Goal: Information Seeking & Learning: Learn about a topic

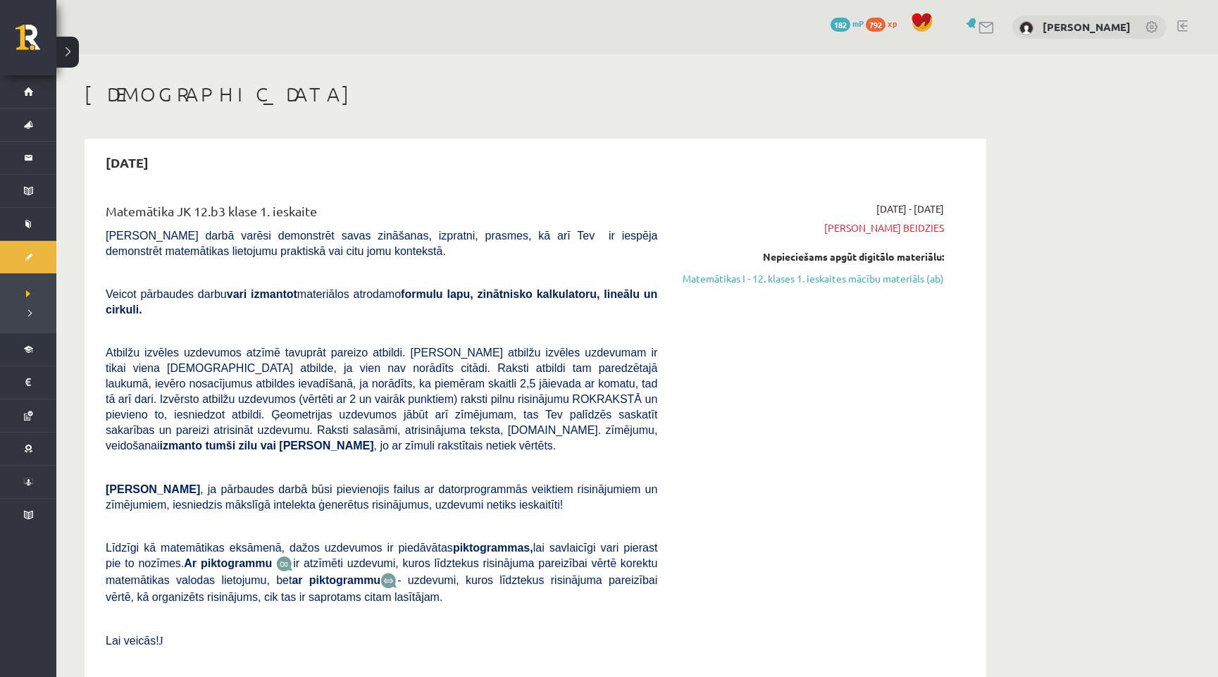
scroll to position [2716, 0]
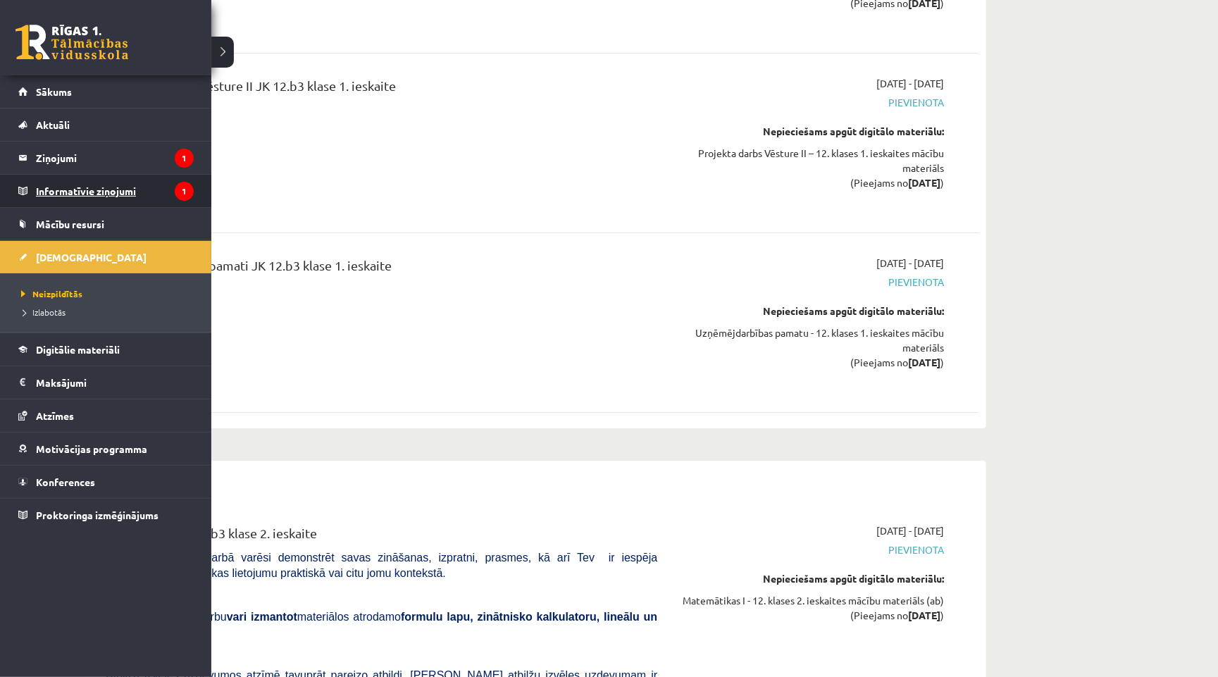
click at [39, 193] on legend "Informatīvie ziņojumi 1" at bounding box center [115, 191] width 158 height 32
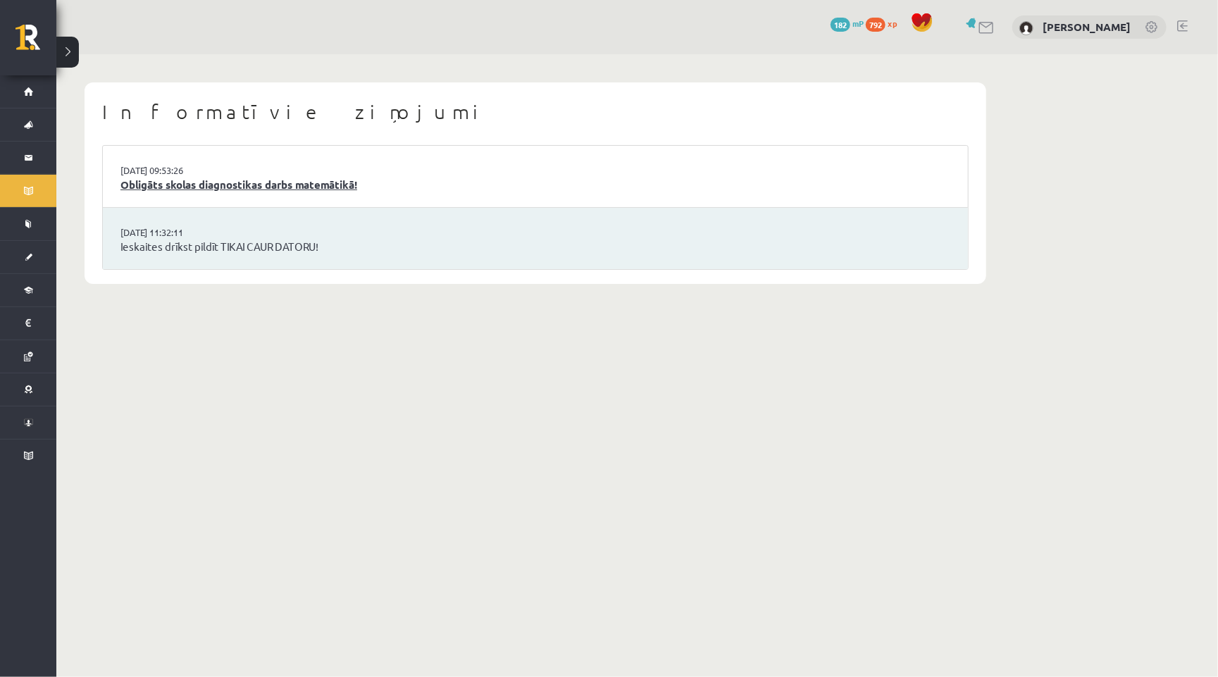
click at [306, 190] on link "Obligāts skolas diagnostikas darbs matemātikā!" at bounding box center [535, 185] width 830 height 16
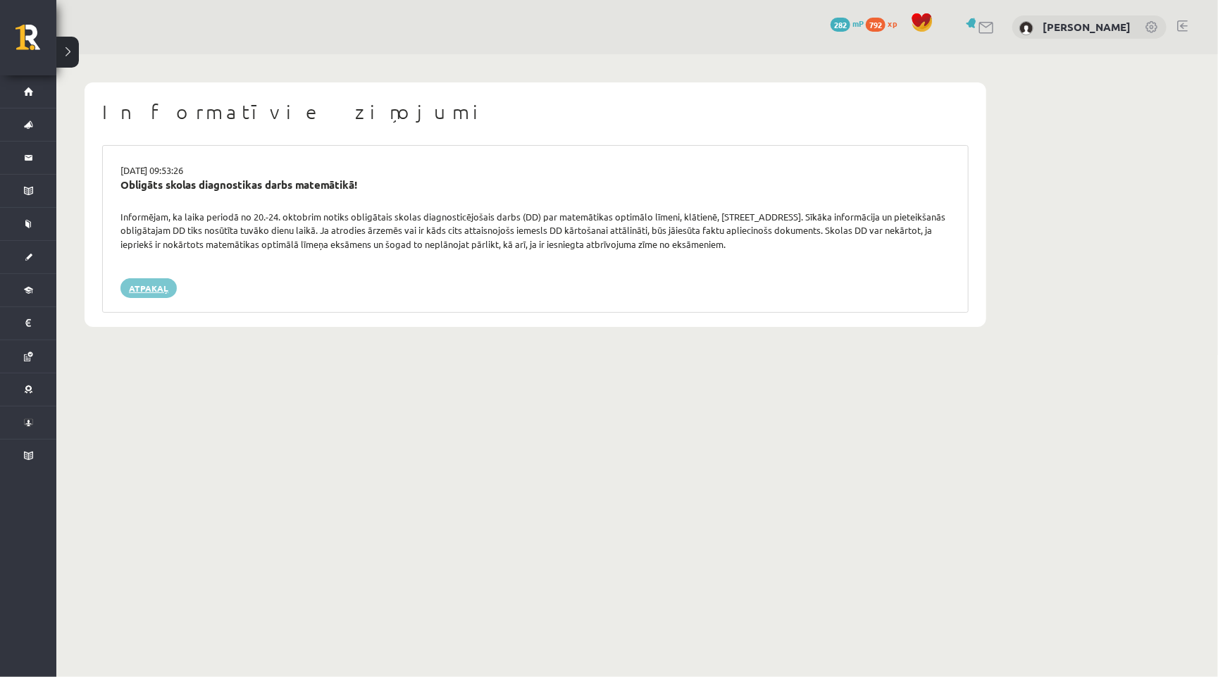
click at [149, 285] on link "Atpakaļ" at bounding box center [148, 288] width 56 height 20
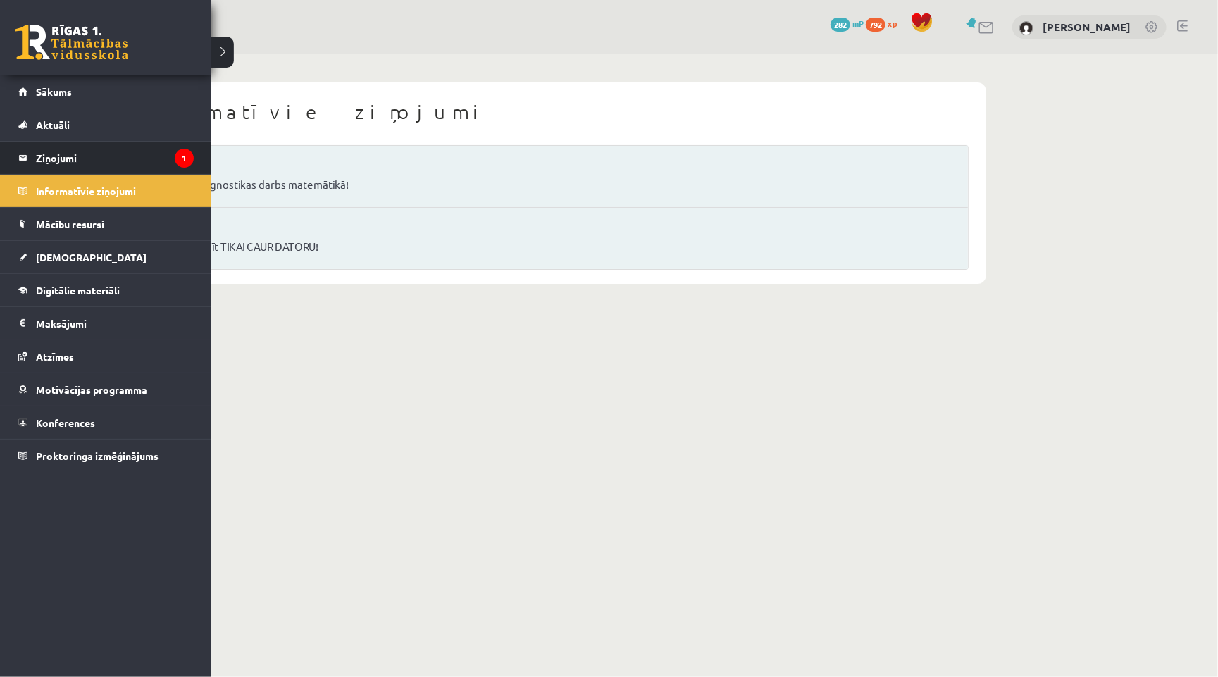
click at [87, 149] on legend "Ziņojumi 1" at bounding box center [115, 158] width 158 height 32
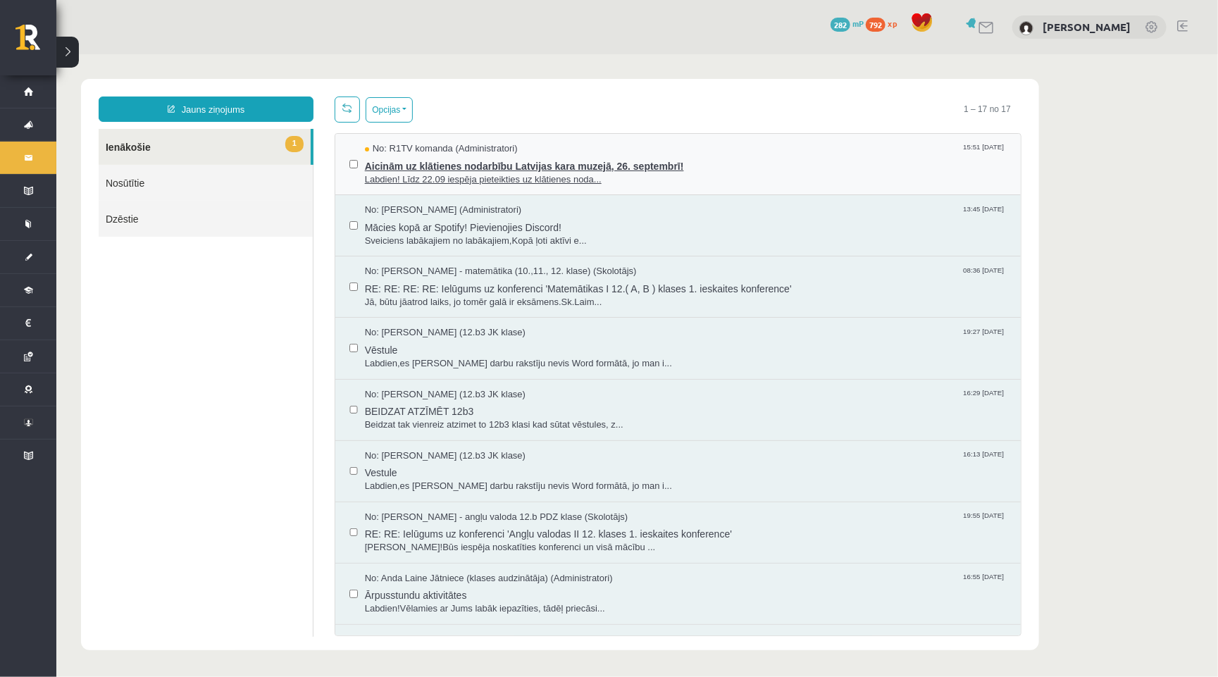
click at [647, 168] on span "Aicinām uz klātienes nodarbību Latvijas kara muzejā, 26. septembrī!" at bounding box center [685, 164] width 642 height 18
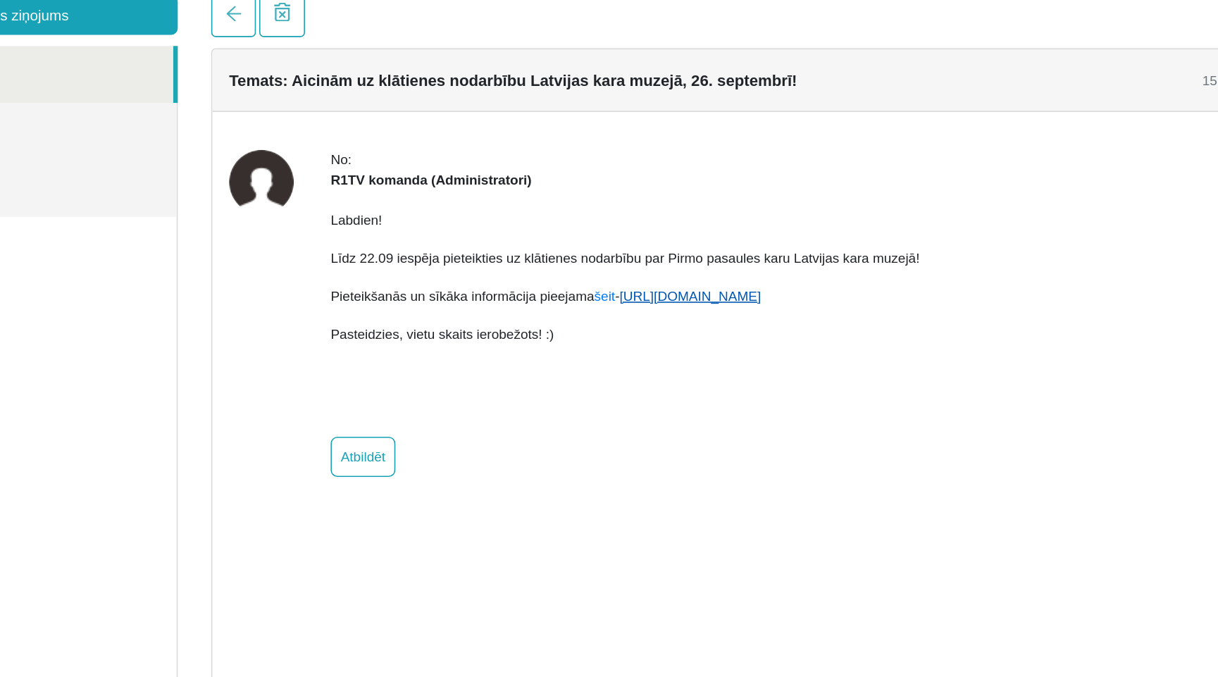
click at [366, 156] on link "[URL][DOMAIN_NAME]" at bounding box center [350, 161] width 89 height 10
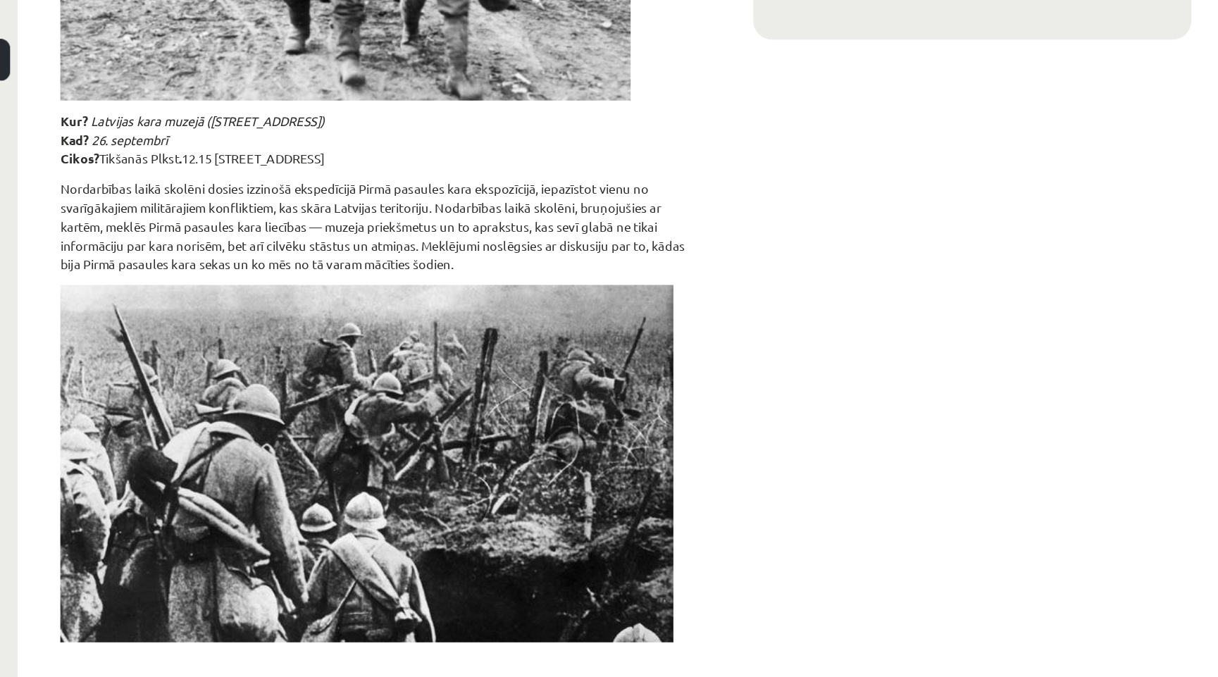
scroll to position [374, 0]
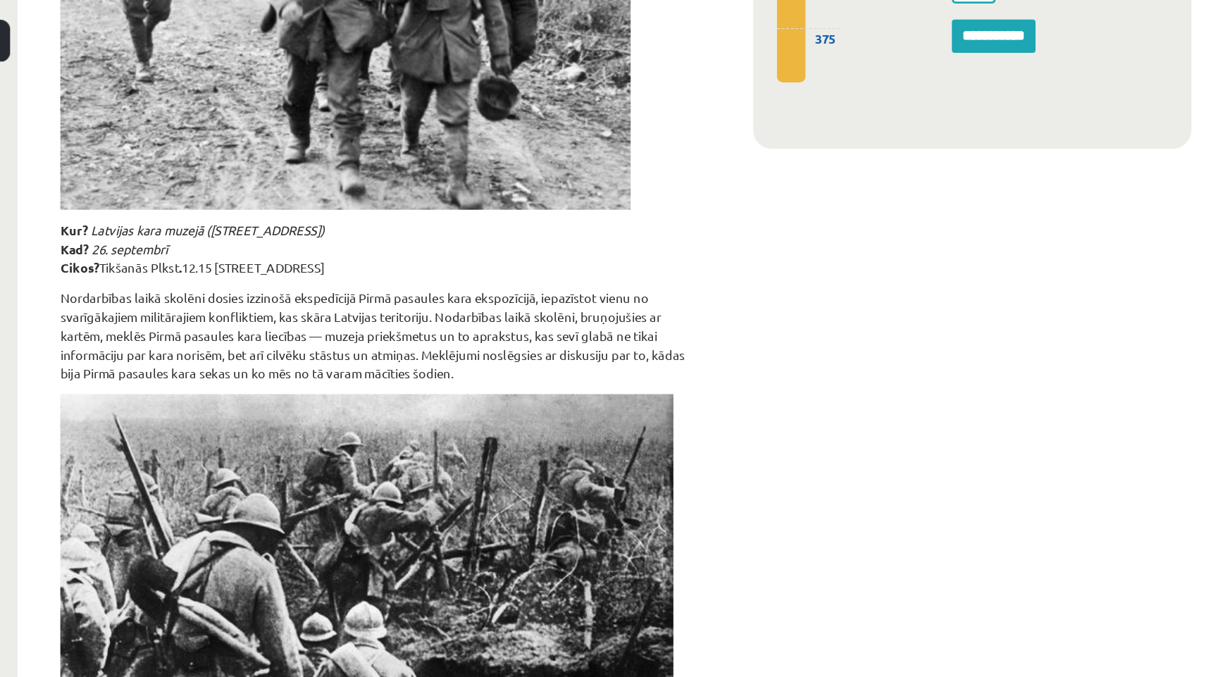
scroll to position [76, 0]
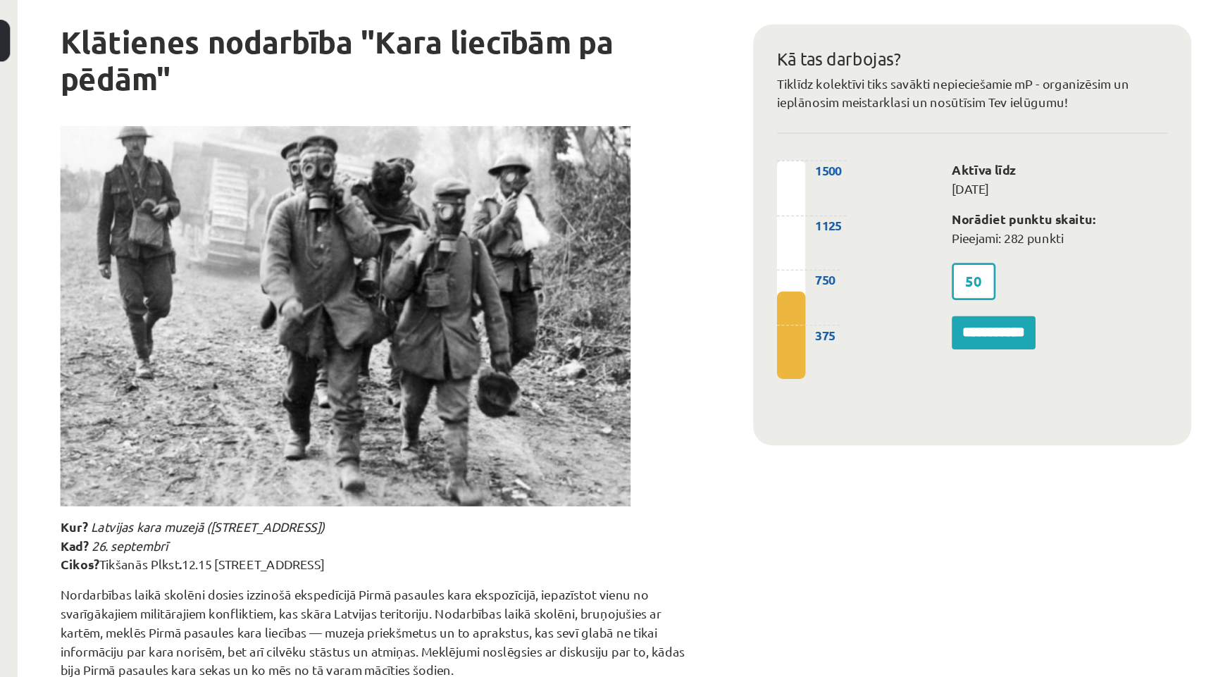
click at [716, 219] on form "**********" at bounding box center [712, 220] width 85 height 71
click at [711, 238] on input "**********" at bounding box center [712, 239] width 62 height 25
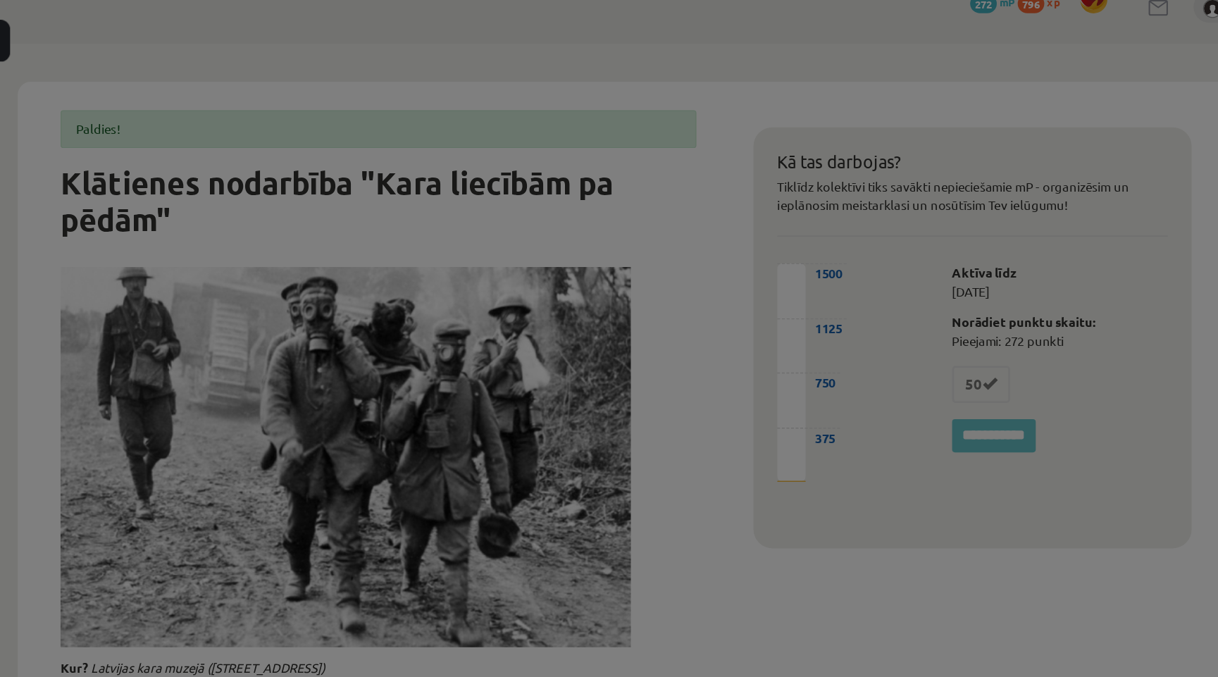
scroll to position [0, 0]
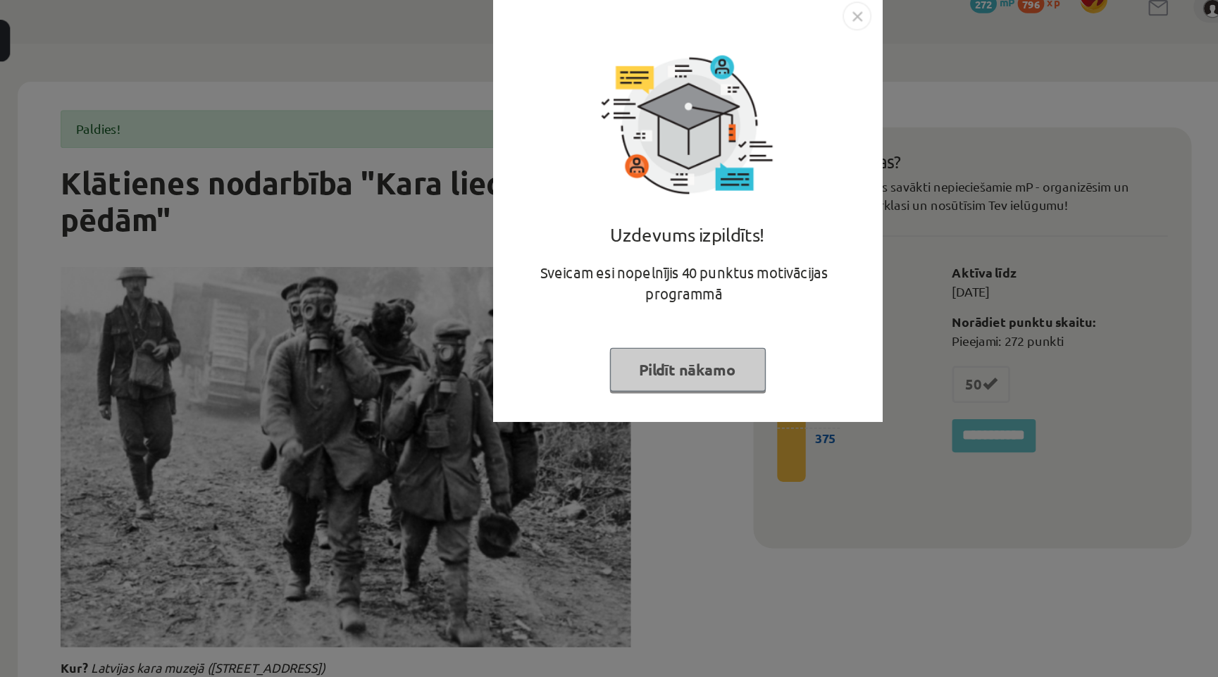
click at [612, 5] on img "Close" at bounding box center [610, 4] width 21 height 21
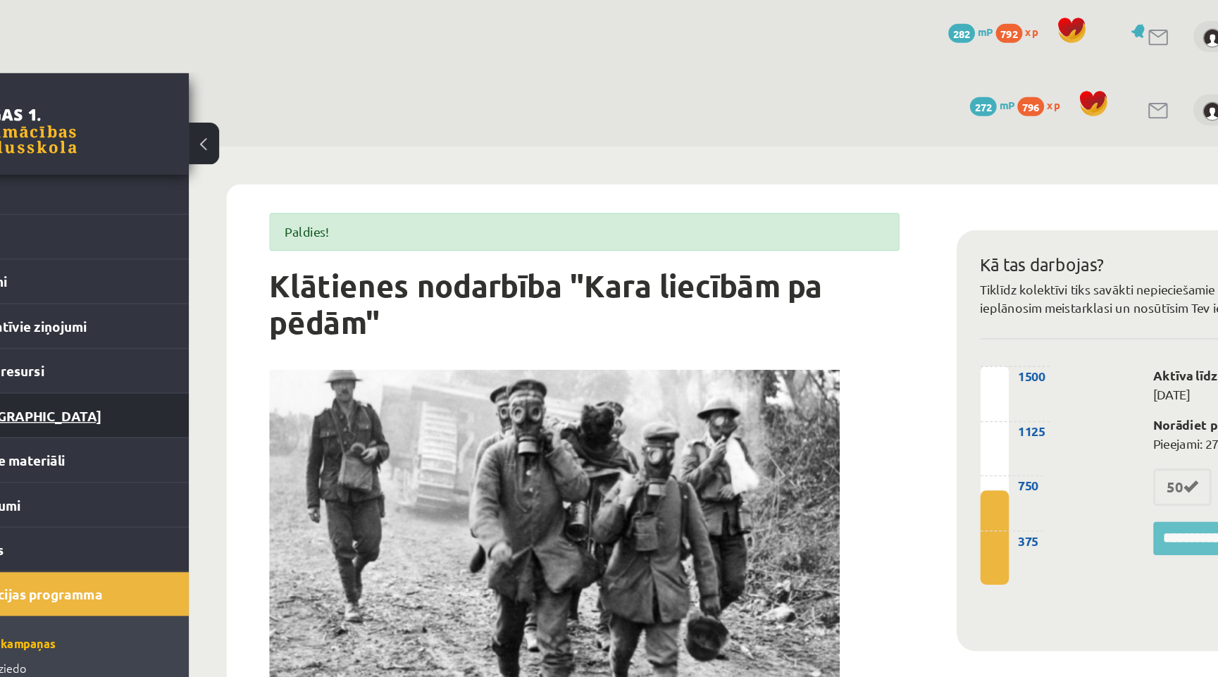
scroll to position [3, 0]
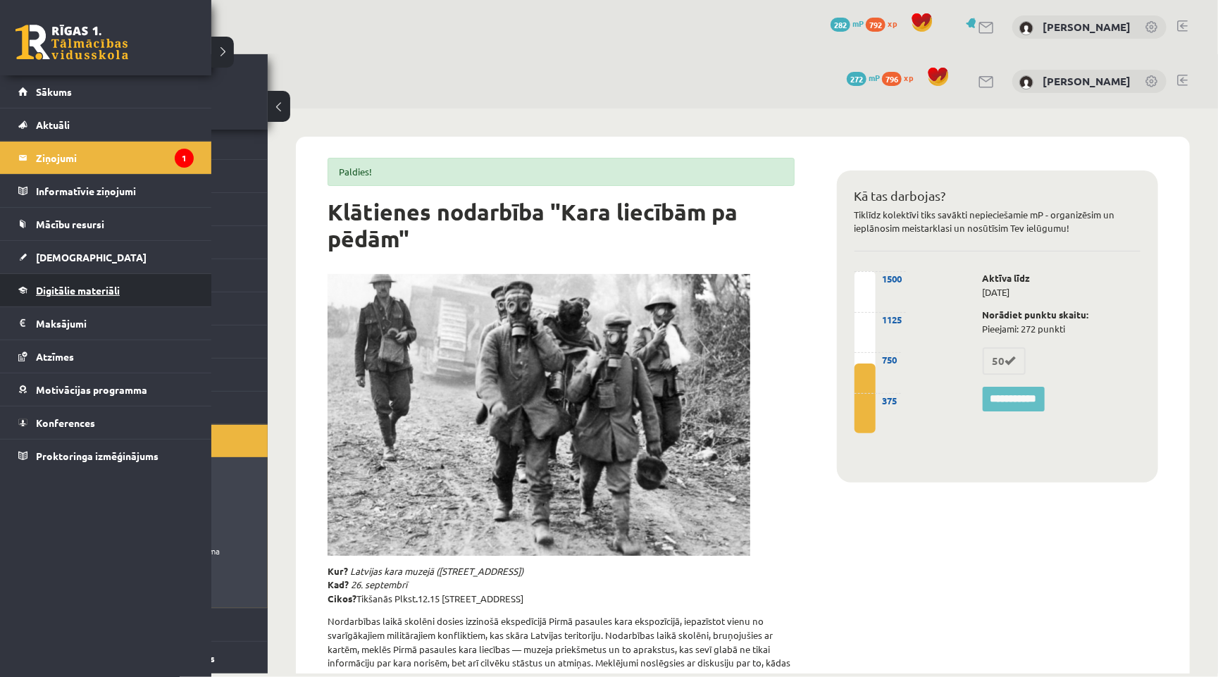
click at [82, 299] on link "Digitālie materiāli" at bounding box center [105, 290] width 175 height 32
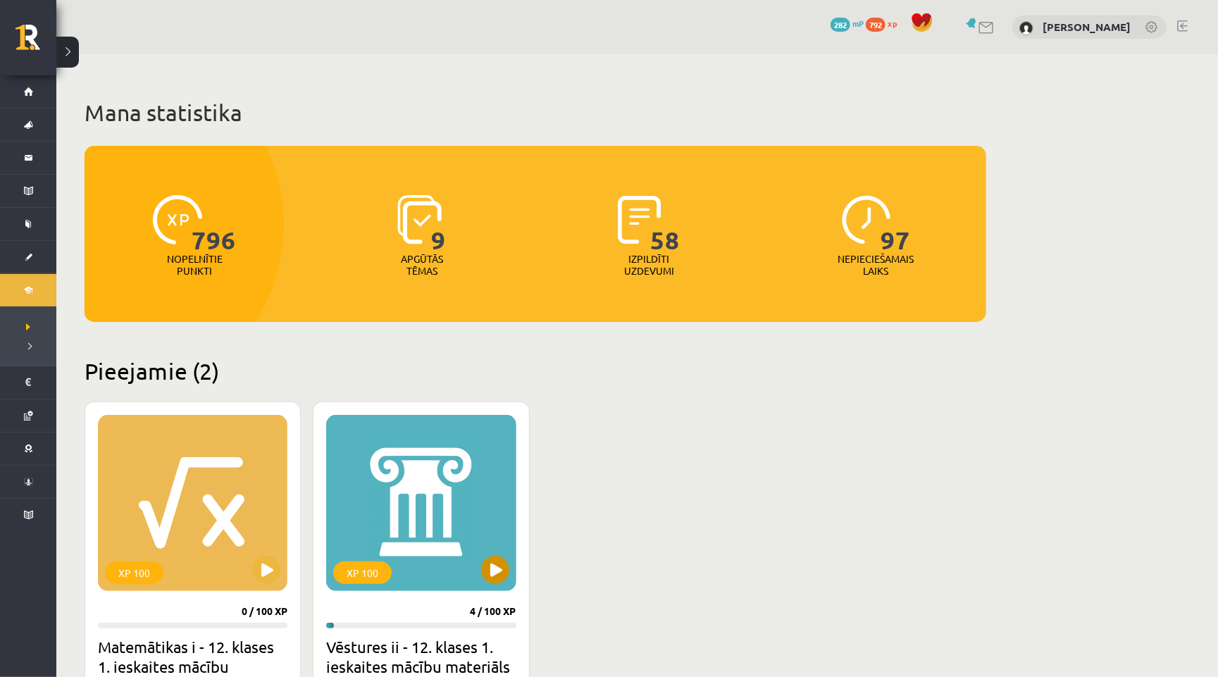
click at [490, 575] on button at bounding box center [495, 570] width 28 height 28
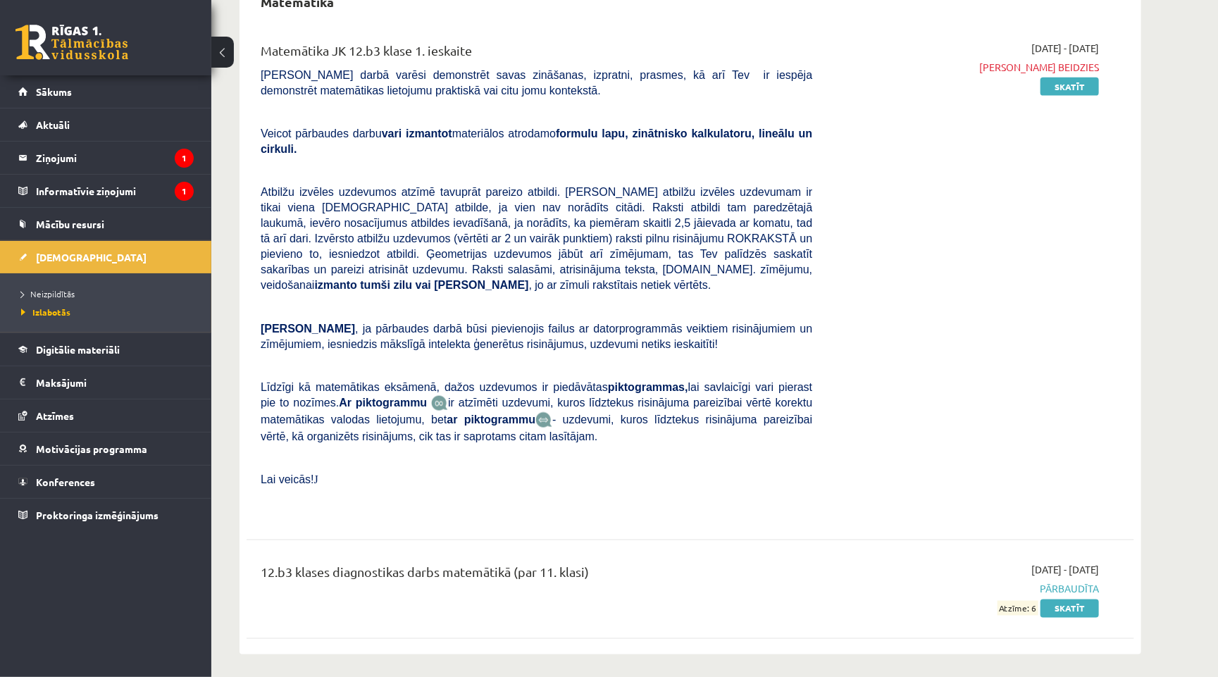
scroll to position [1175, 0]
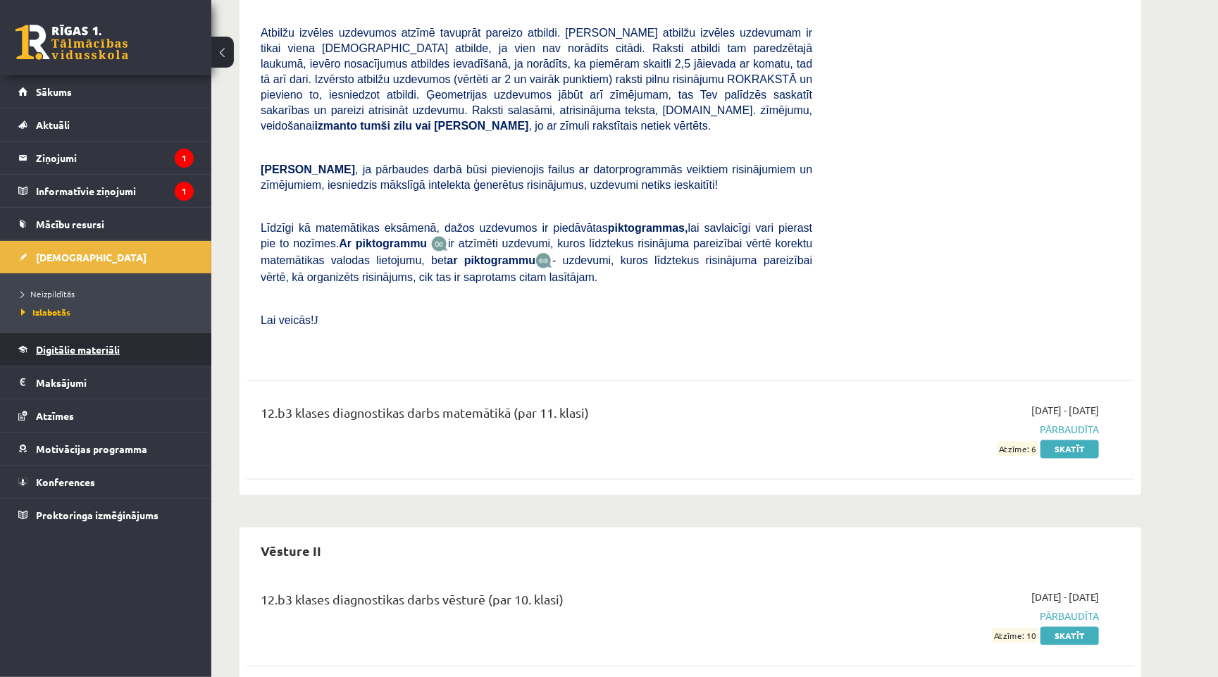
click at [73, 359] on link "Digitālie materiāli" at bounding box center [105, 349] width 175 height 32
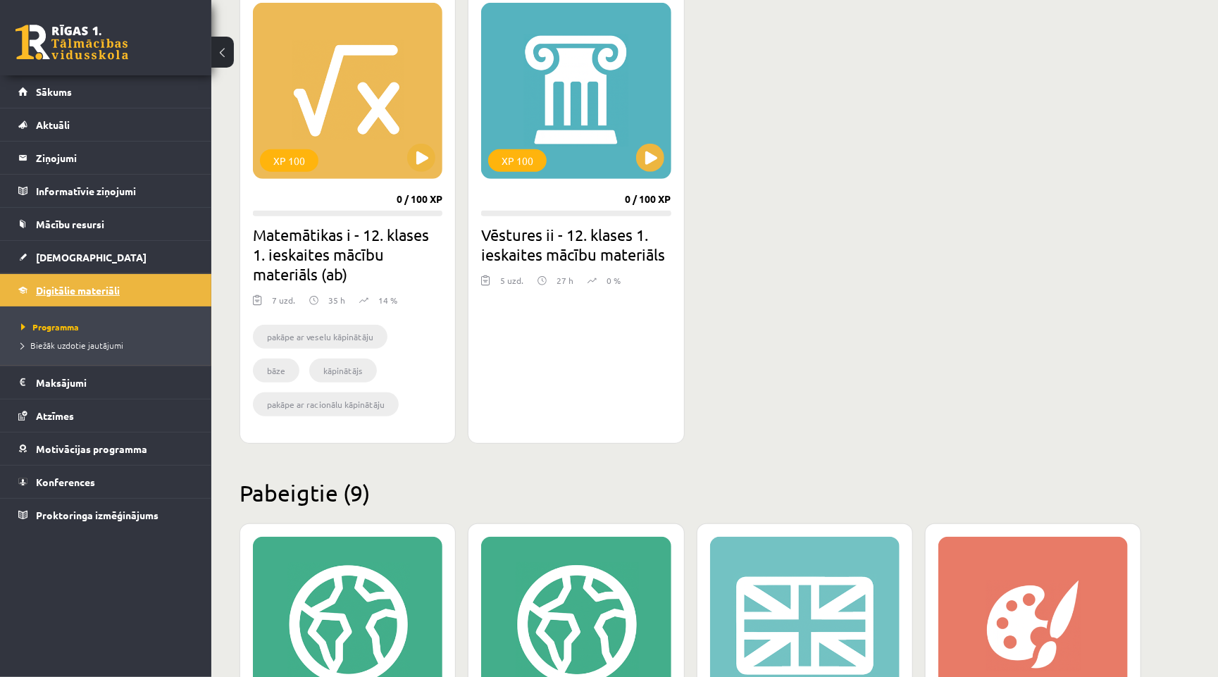
scroll to position [439, 0]
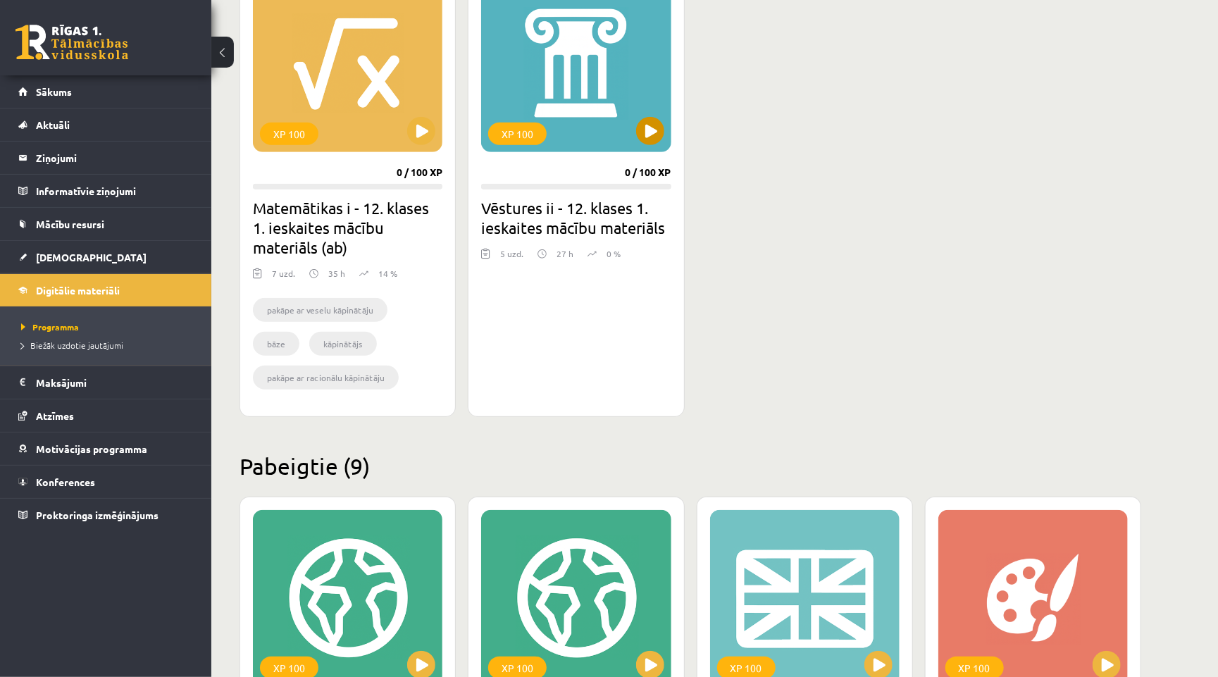
click at [644, 116] on div "XP 100" at bounding box center [575, 64] width 189 height 176
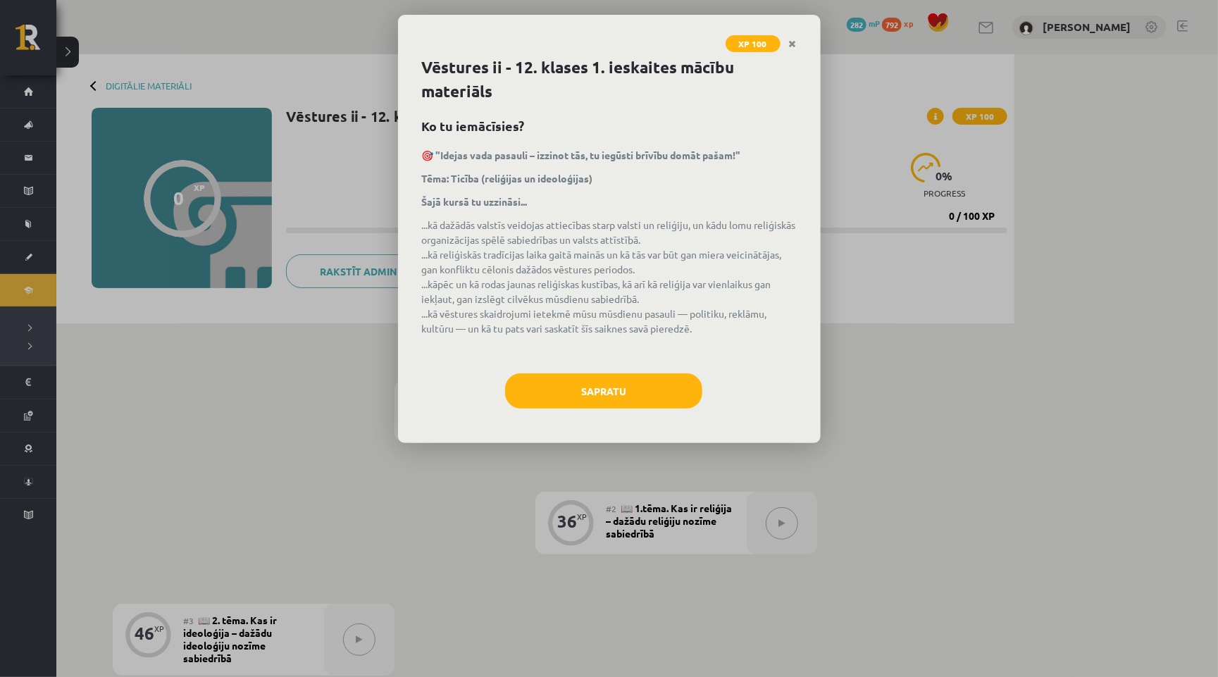
click at [612, 416] on div "Sapratu" at bounding box center [609, 396] width 375 height 46
click at [612, 397] on button "Sapratu" at bounding box center [603, 390] width 197 height 35
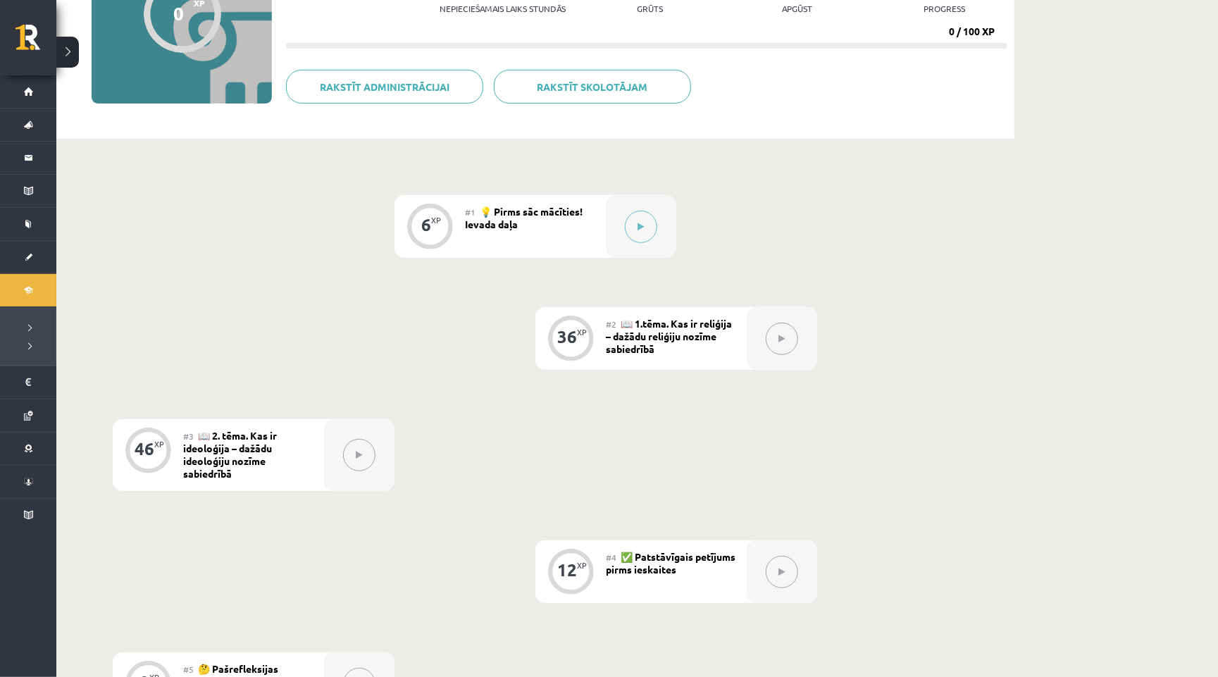
scroll to position [190, 0]
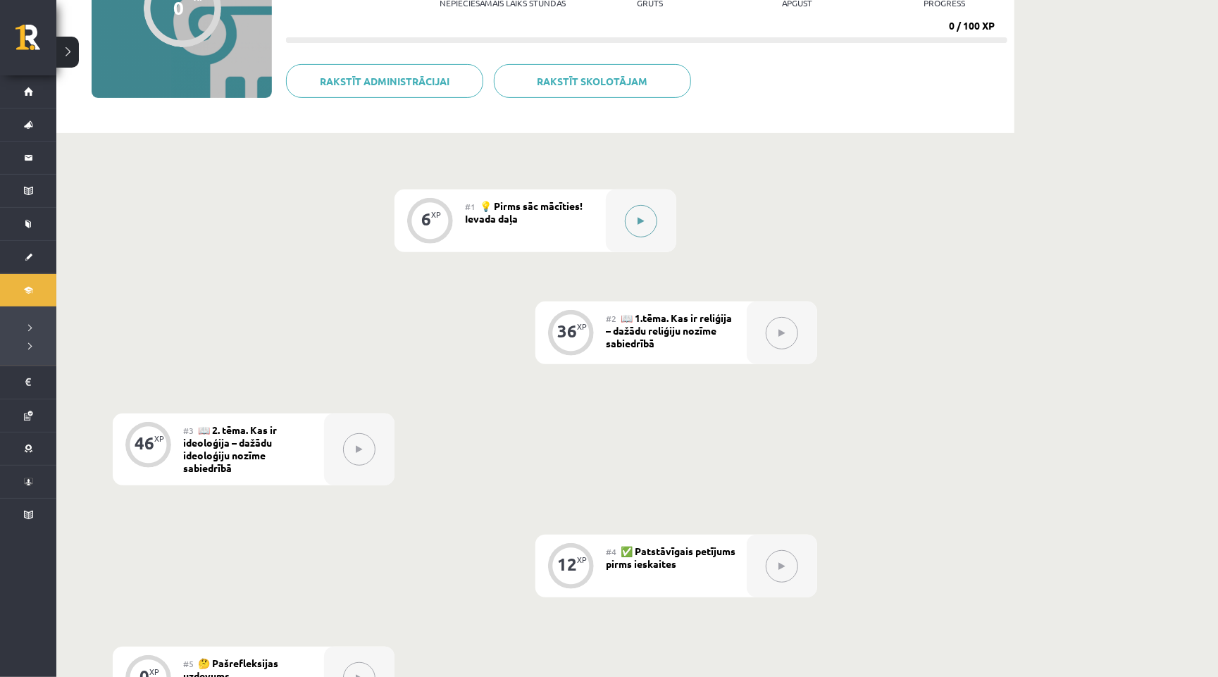
click at [639, 222] on icon at bounding box center [641, 221] width 6 height 8
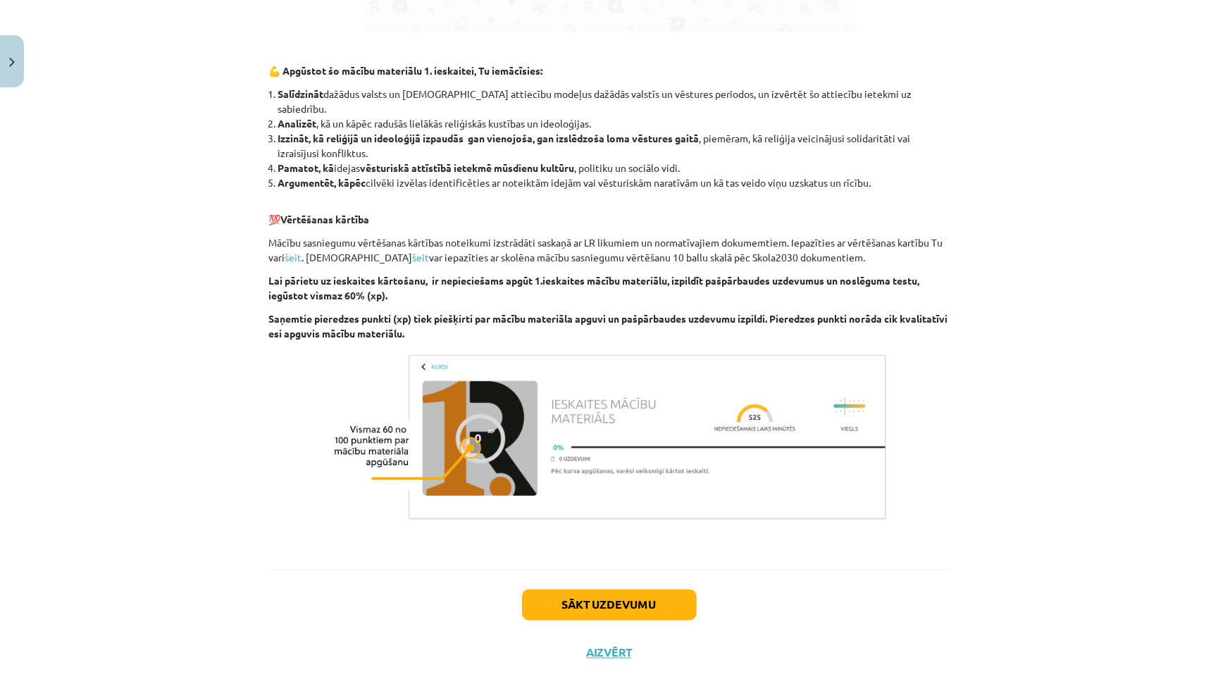
scroll to position [1135, 0]
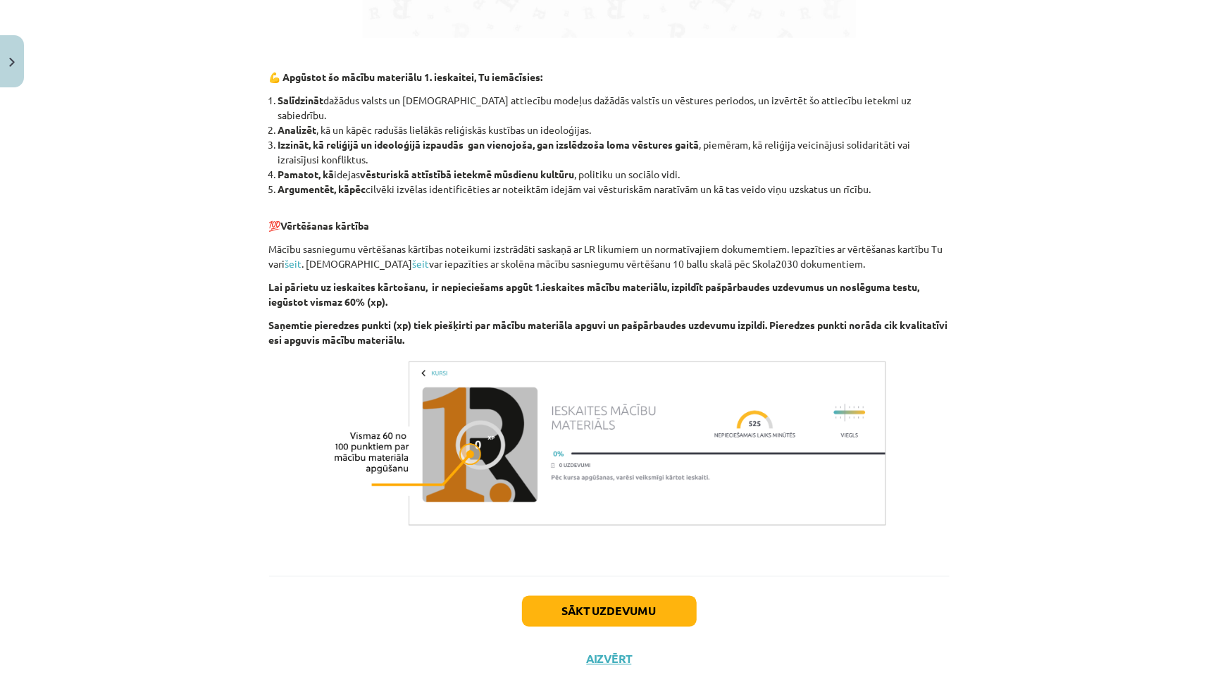
click at [566, 596] on button "Sākt uzdevumu" at bounding box center [609, 611] width 175 height 31
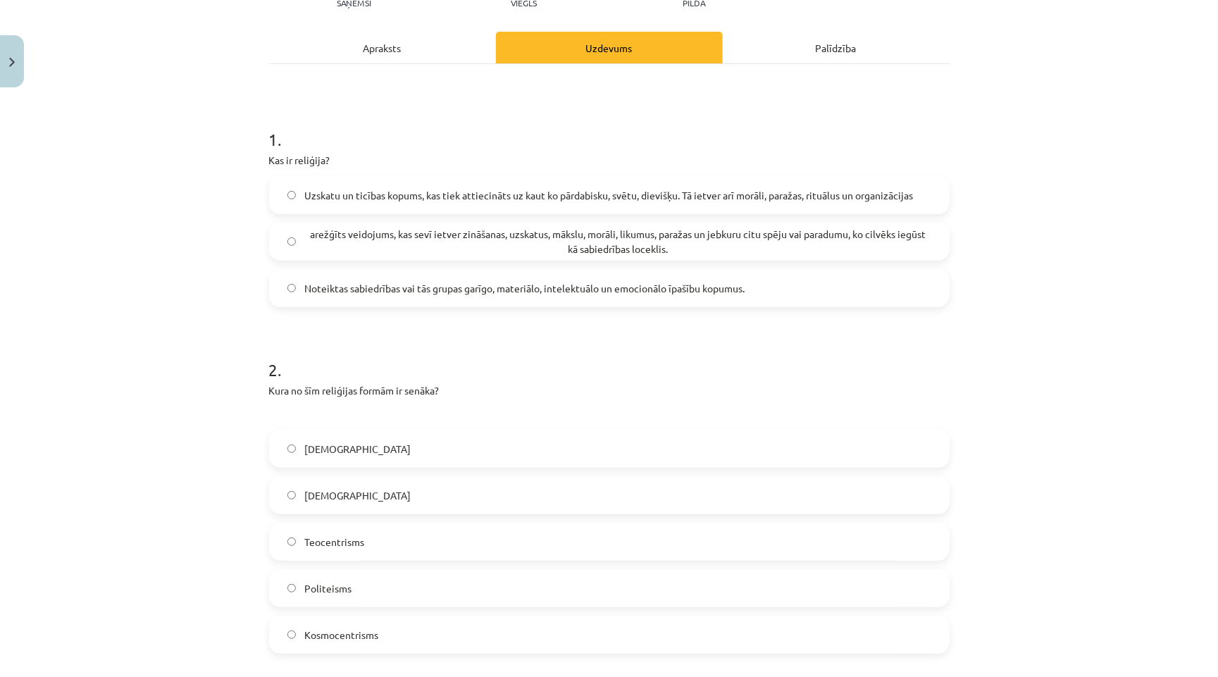
scroll to position [180, 0]
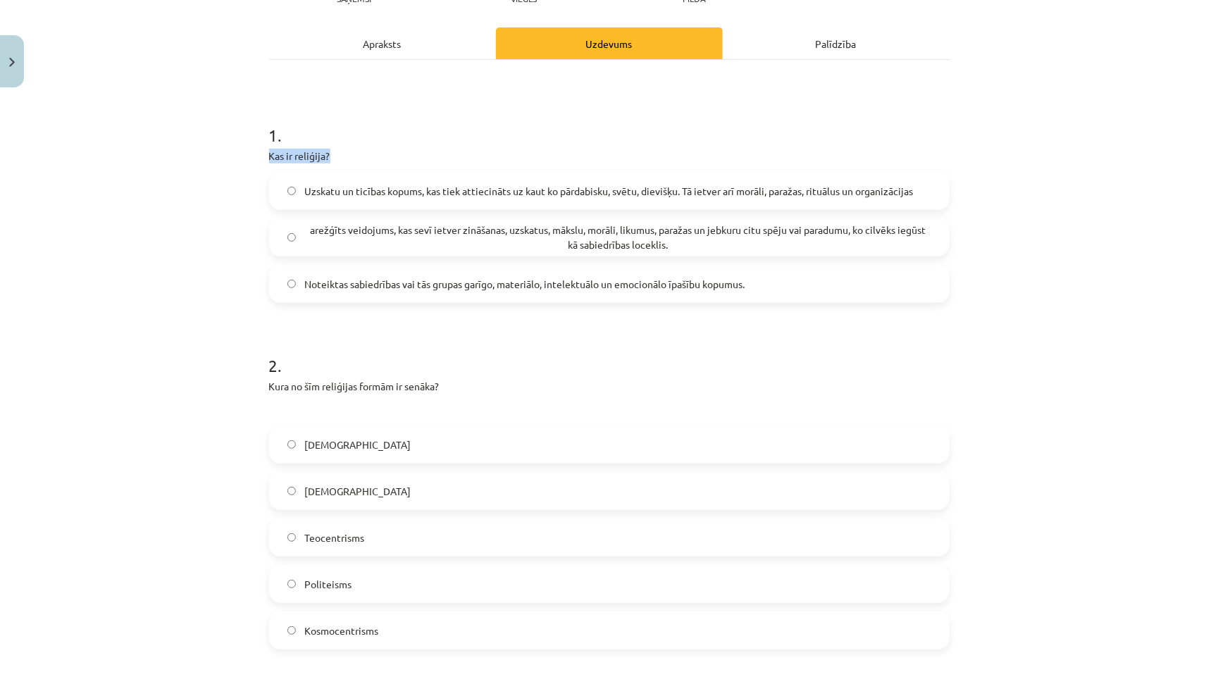
drag, startPoint x: 266, startPoint y: 148, endPoint x: 351, endPoint y: 148, distance: 84.5
click at [351, 148] on div "6 XP Saņemsi Viegls 758 pilda Apraksts Uzdevums Palīdzība 1 . Kas ir reliģija? …" at bounding box center [609, 484] width 697 height 1140
copy p "Kas ir reliģija?"
click at [438, 185] on span "Uzskatu un ticības kopums, kas tiek attiecināts uz kaut ko pārdabisku, svētu, d…" at bounding box center [608, 191] width 608 height 15
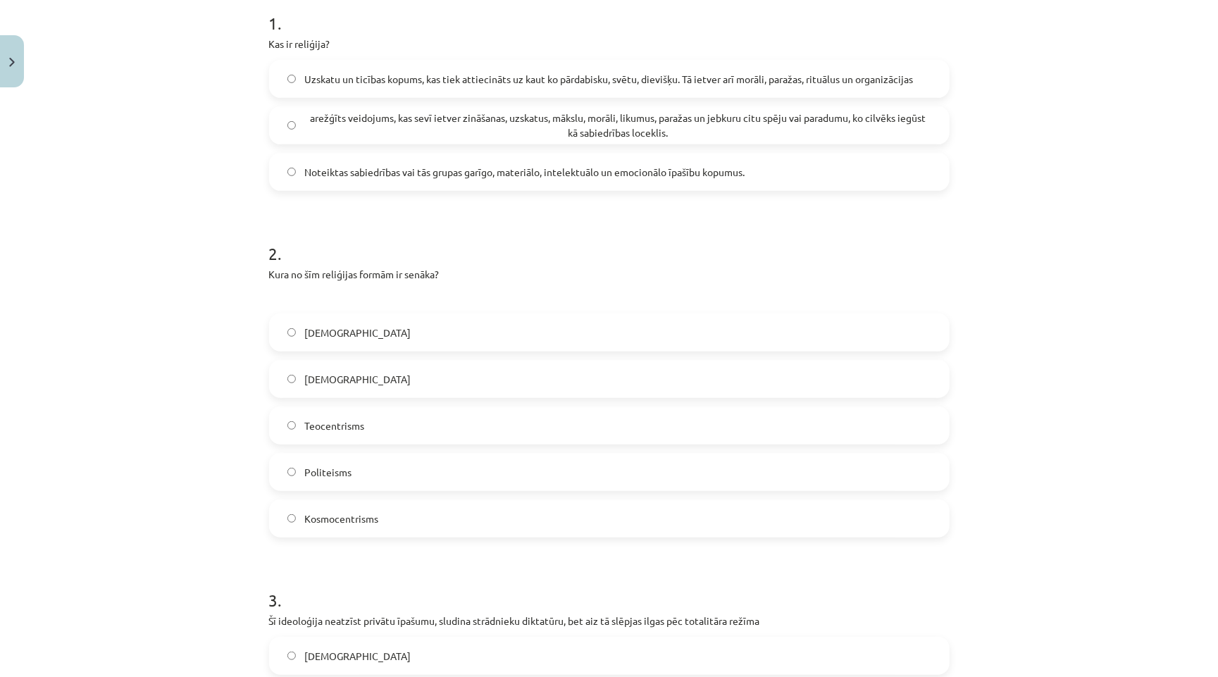
scroll to position [301, 0]
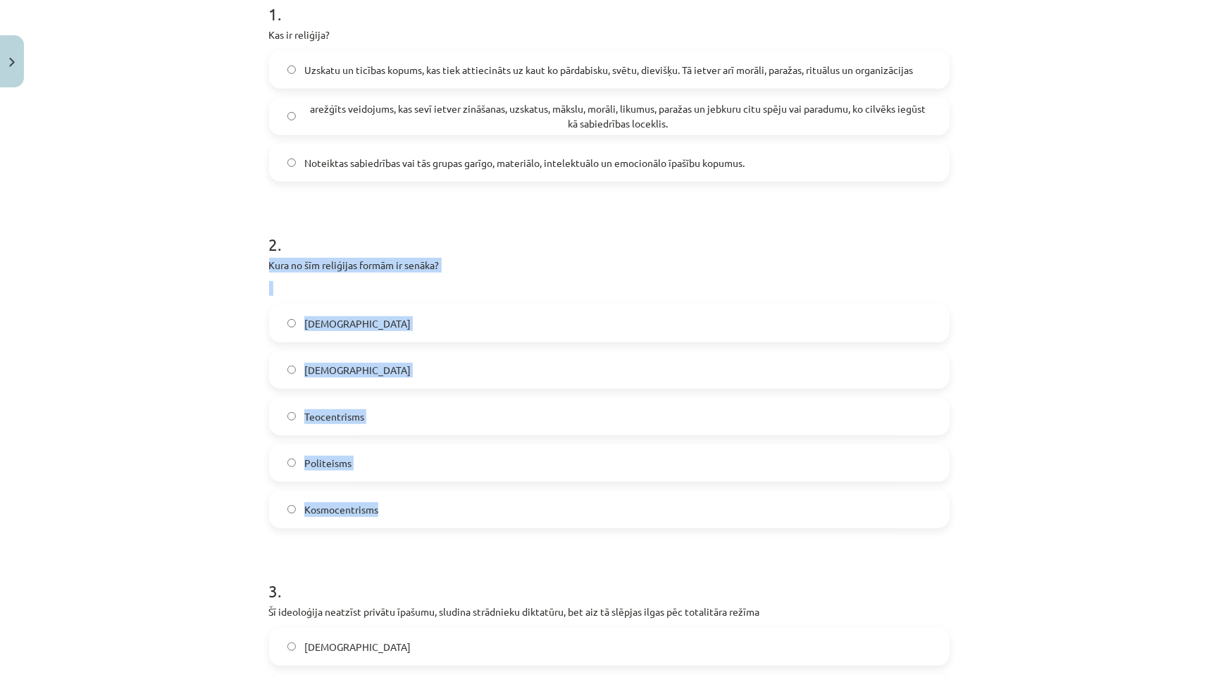
drag, startPoint x: 266, startPoint y: 262, endPoint x: 384, endPoint y: 512, distance: 276.3
click at [384, 512] on div "6 XP Saņemsi Viegls 758 pilda Apraksts Uzdevums Palīdzība 1 . Kas ir reliģija? …" at bounding box center [609, 363] width 697 height 1140
copy div "Kura no šīm reliģijas formām ir senāka? [DEMOGRAPHIC_DATA] [DEMOGRAPHIC_DATA] T…"
click at [130, 554] on div "Mācību tēma: Vēstures ii - 12. klases 1. ieskaites mācību materiāls #1 💡 Pirms …" at bounding box center [609, 338] width 1218 height 677
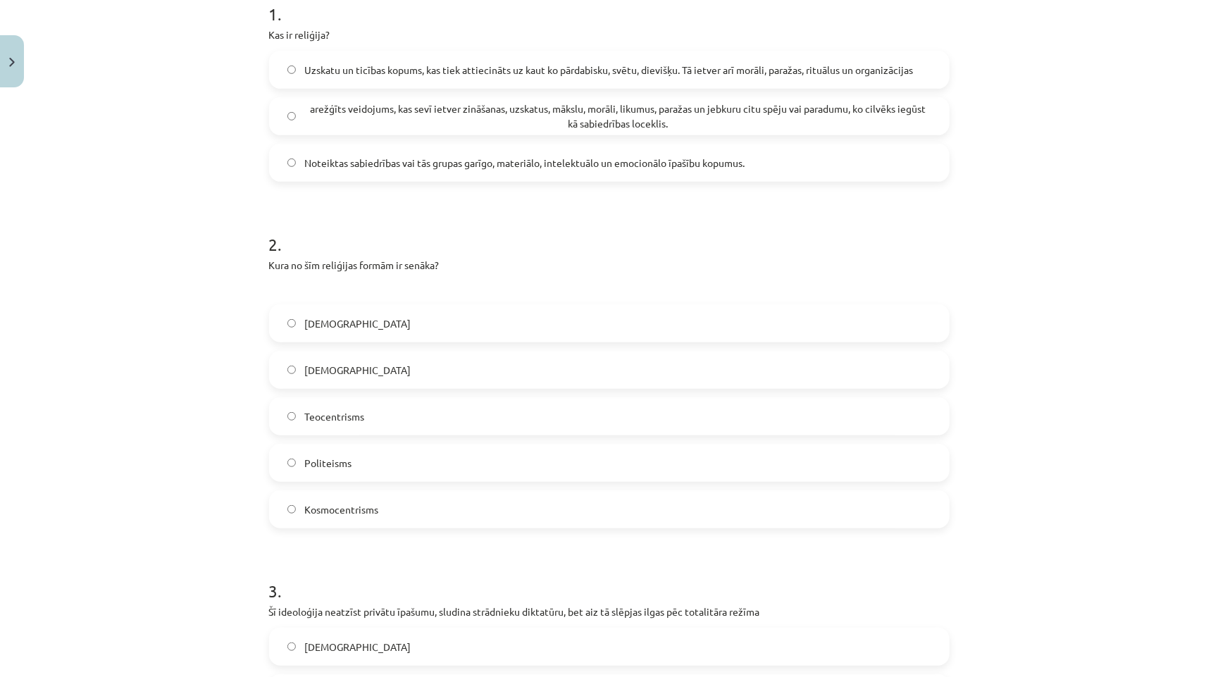
click at [409, 470] on label "Politeisms" at bounding box center [609, 462] width 678 height 35
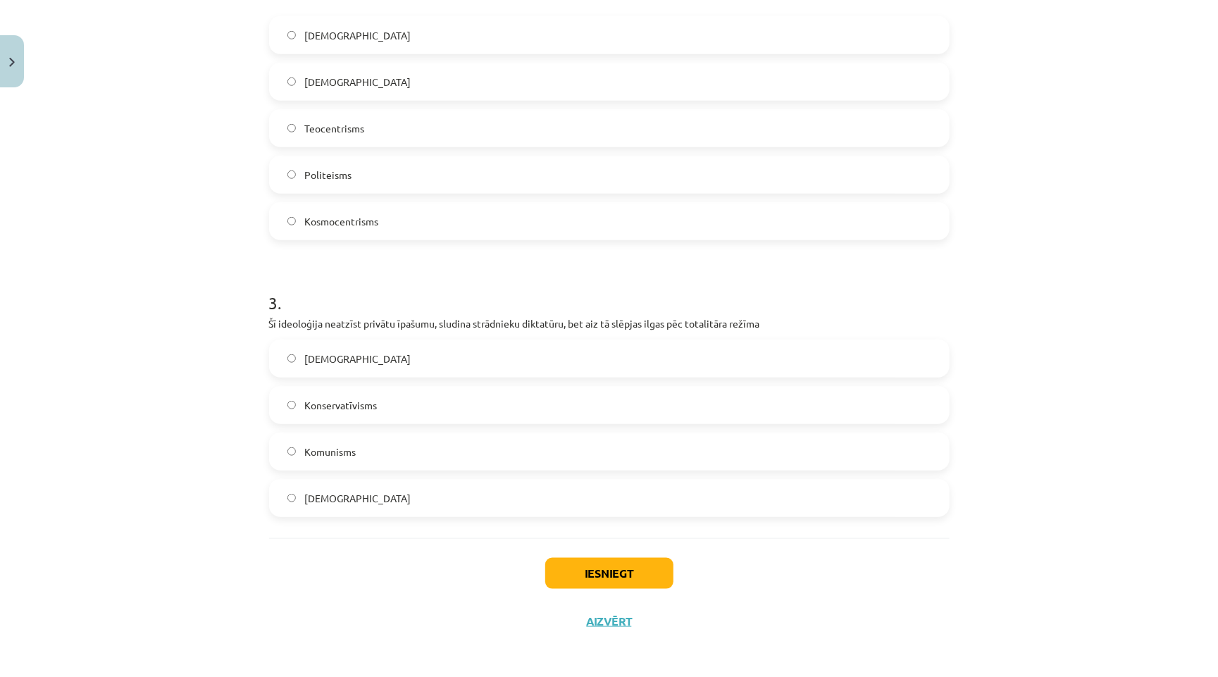
scroll to position [586, 0]
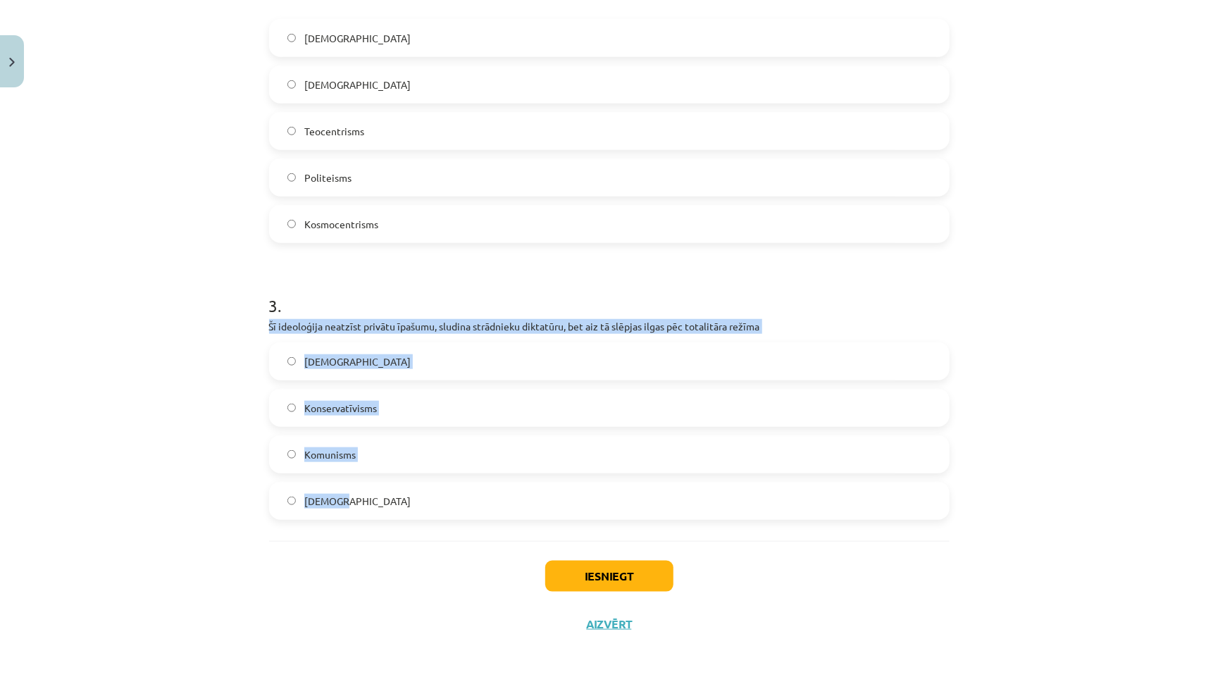
drag, startPoint x: 263, startPoint y: 318, endPoint x: 678, endPoint y: 515, distance: 459.3
click at [678, 515] on div "6 XP Saņemsi Viegls 758 pilda Apraksts Uzdevums Palīdzība 1 . Kas ir reliģija? …" at bounding box center [609, 78] width 697 height 1140
copy div "Šī ideoloģija neatzīst privātu īpašumu, sludina strādnieku diktatūru, bet aiz t…"
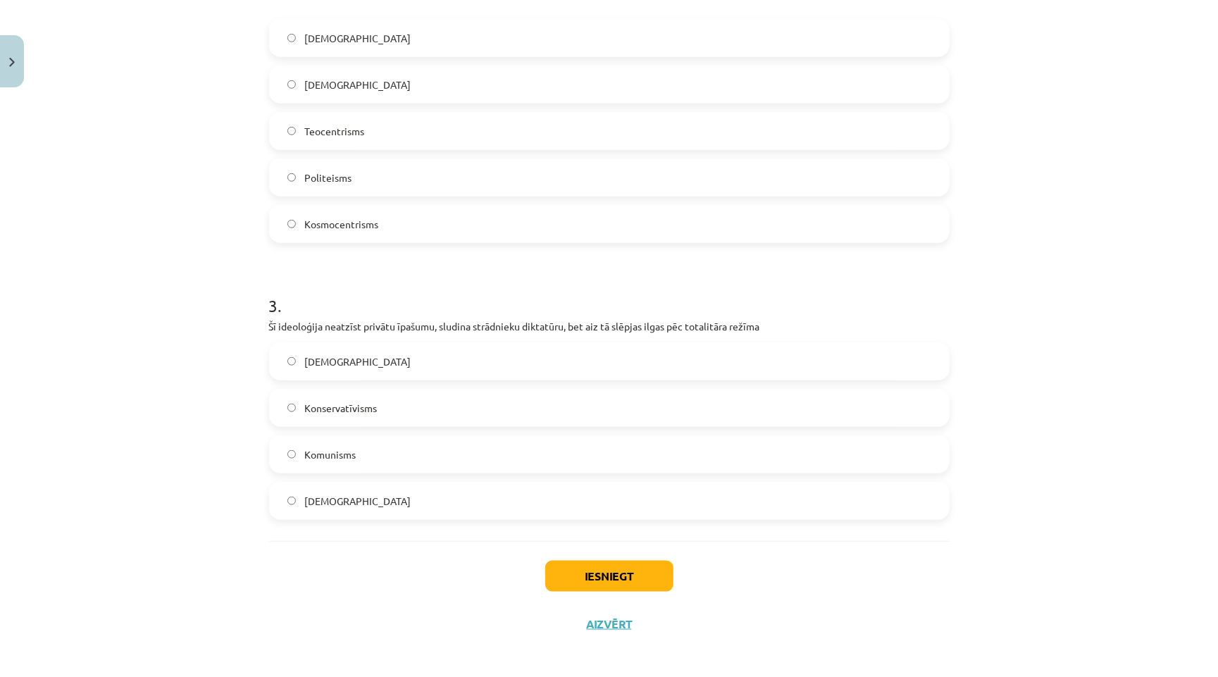
click at [746, 583] on div "Iesniegt Aizvērt" at bounding box center [609, 590] width 680 height 99
click at [414, 447] on label "Komunisms" at bounding box center [609, 454] width 678 height 35
click at [628, 562] on button "Iesniegt" at bounding box center [609, 576] width 128 height 31
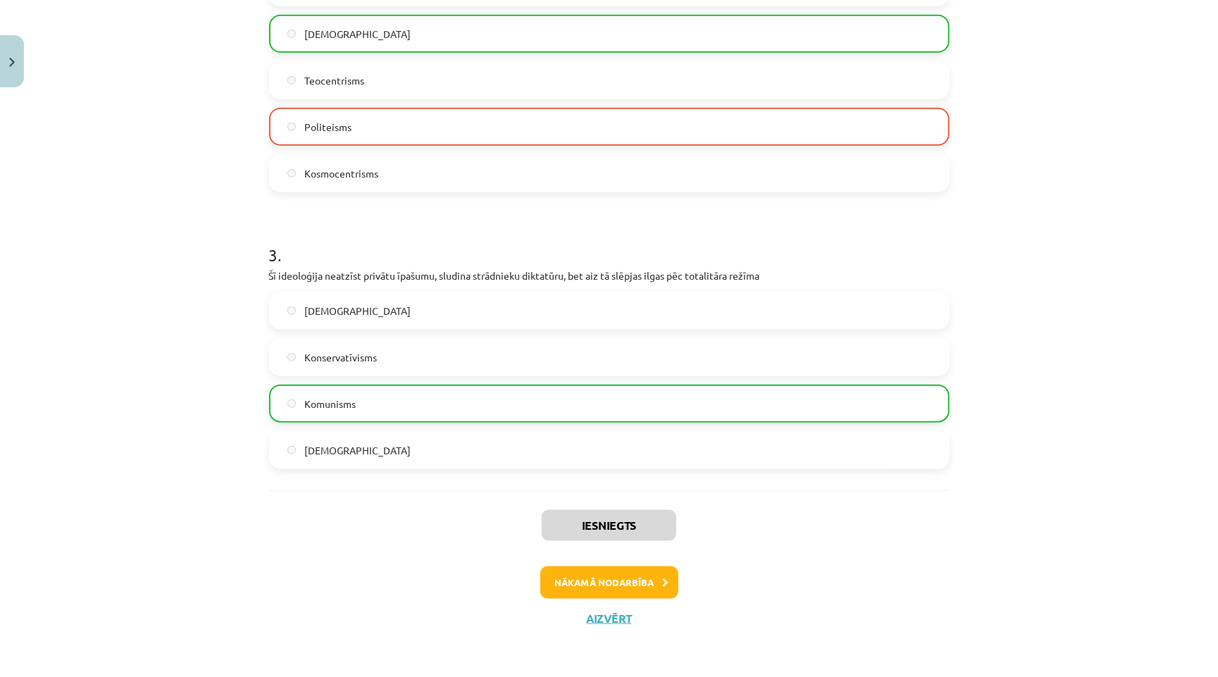
scroll to position [631, 0]
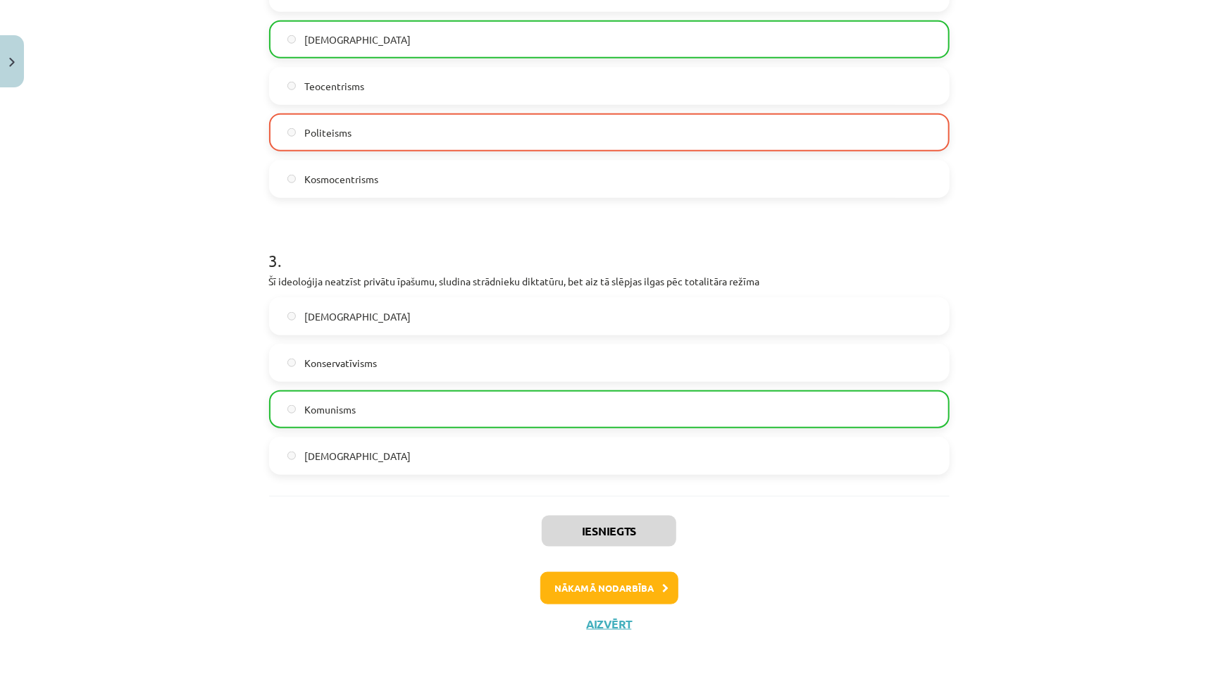
click at [613, 588] on button "Nākamā nodarbība" at bounding box center [609, 588] width 138 height 32
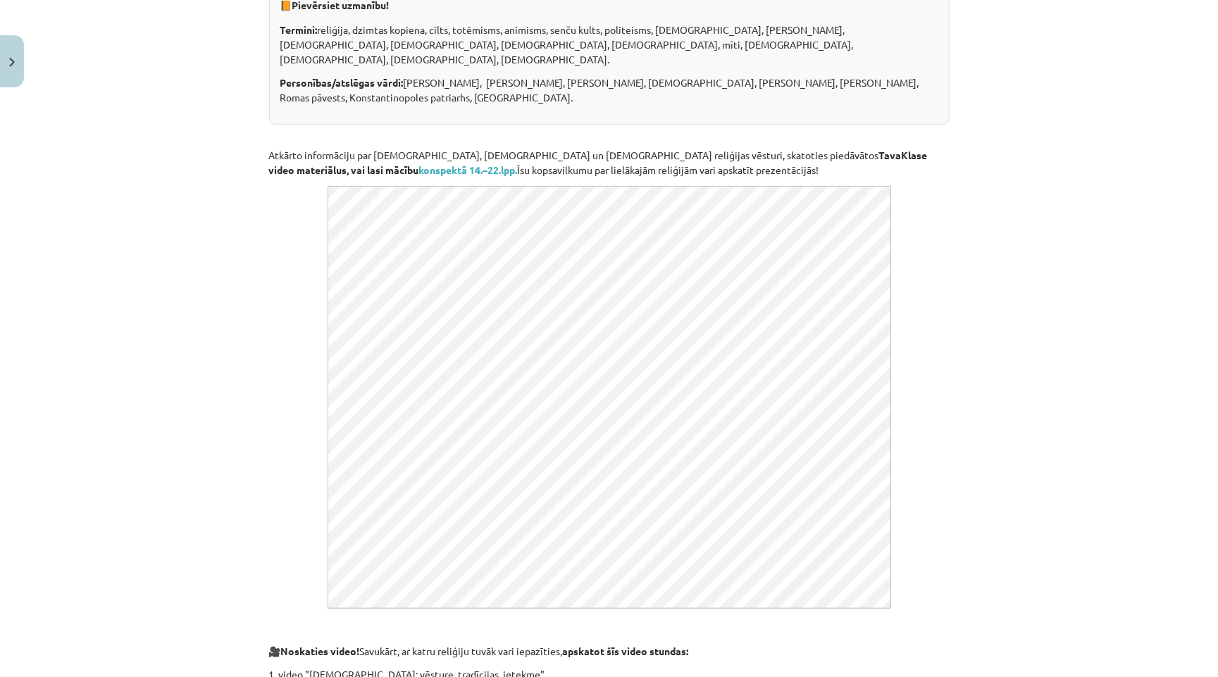
scroll to position [0, 0]
drag, startPoint x: 447, startPoint y: 218, endPoint x: 727, endPoint y: 426, distance: 348.8
click at [727, 644] on p "🎥 Noskaties video! Savukārt, ar katru reliģiju tuvāk vari iepazīties, apskatot …" at bounding box center [609, 651] width 680 height 15
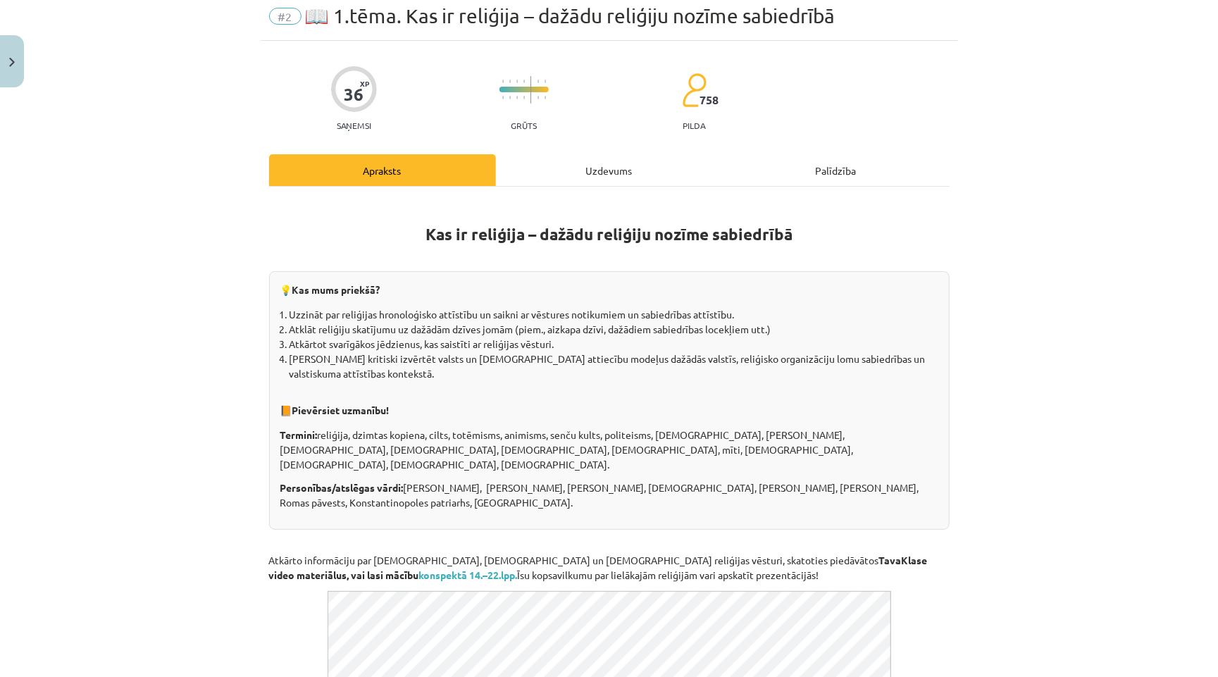
scroll to position [67, 0]
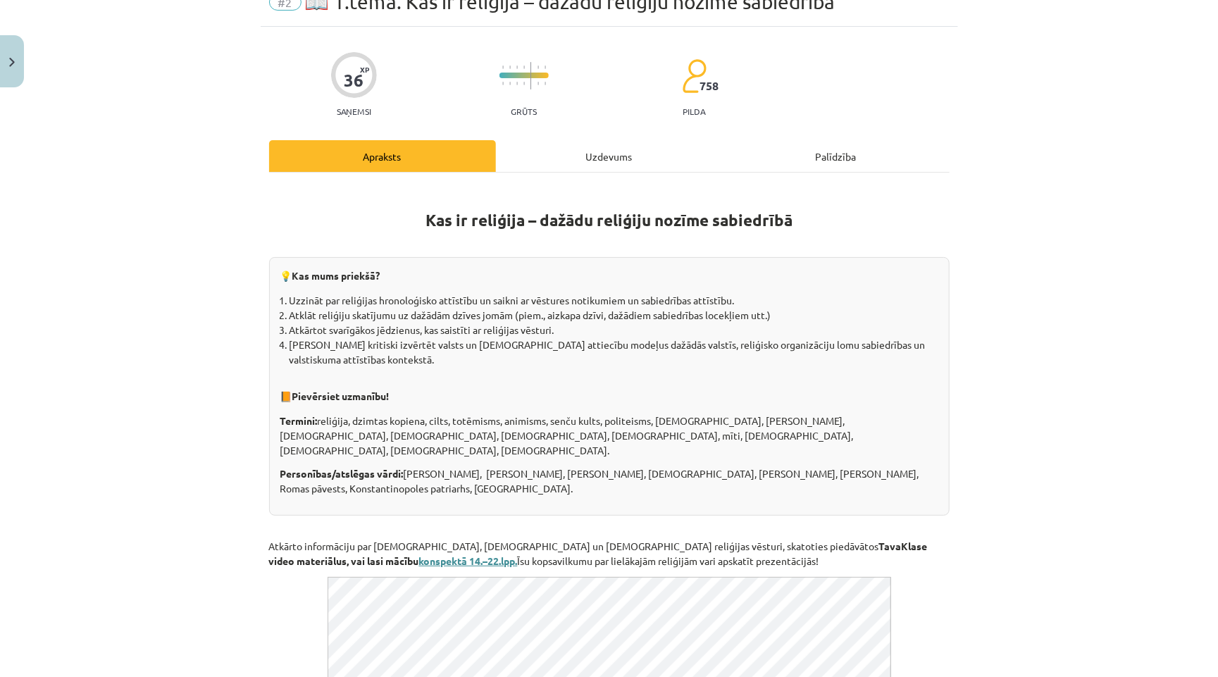
click at [518, 554] on b "konspektā 14.–22.lpp." at bounding box center [468, 560] width 99 height 13
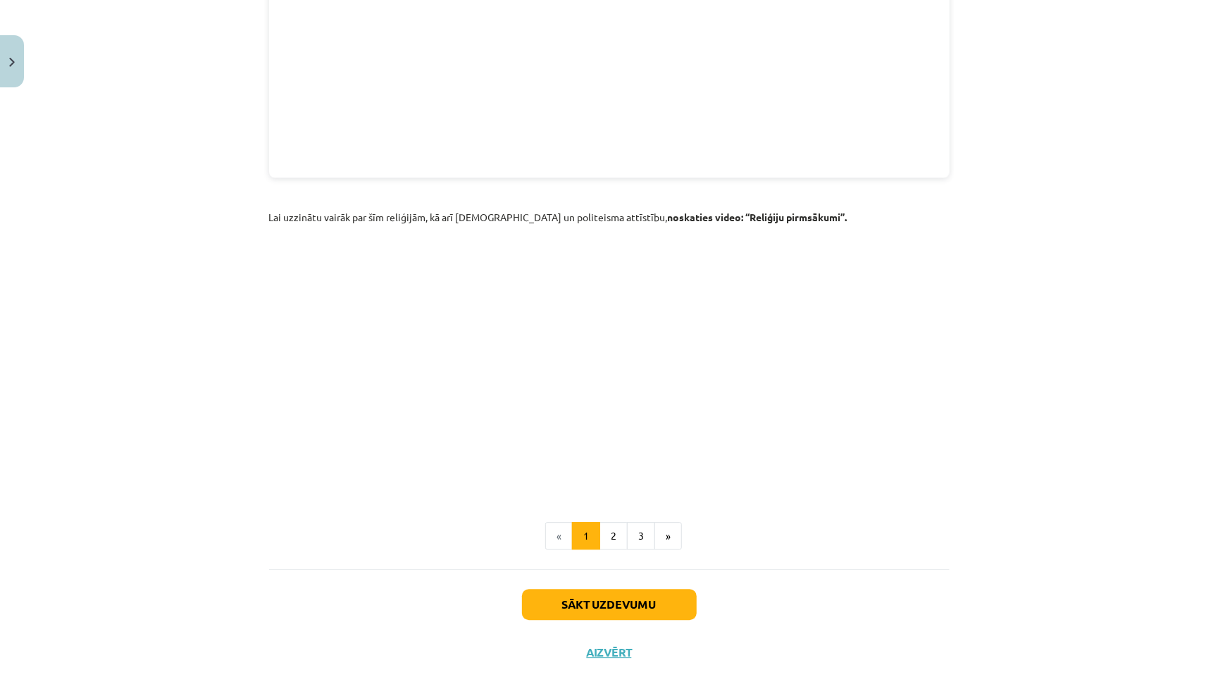
scroll to position [1895, 0]
click at [613, 523] on button "2" at bounding box center [613, 537] width 28 height 28
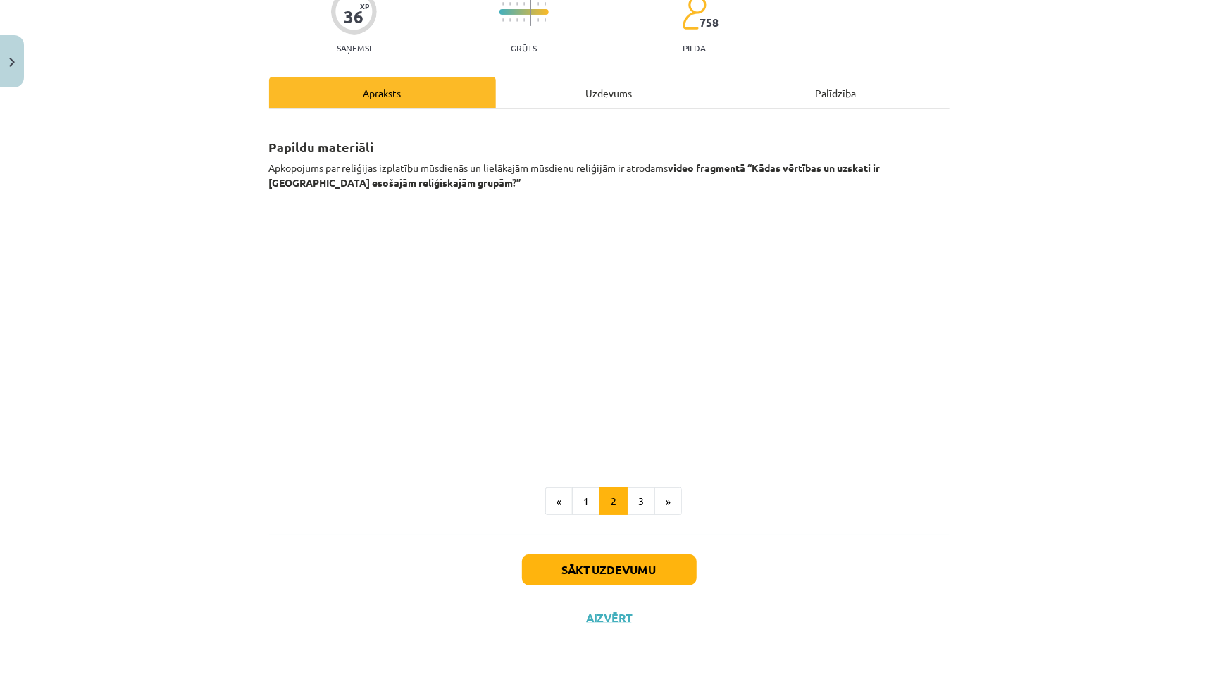
scroll to position [128, 0]
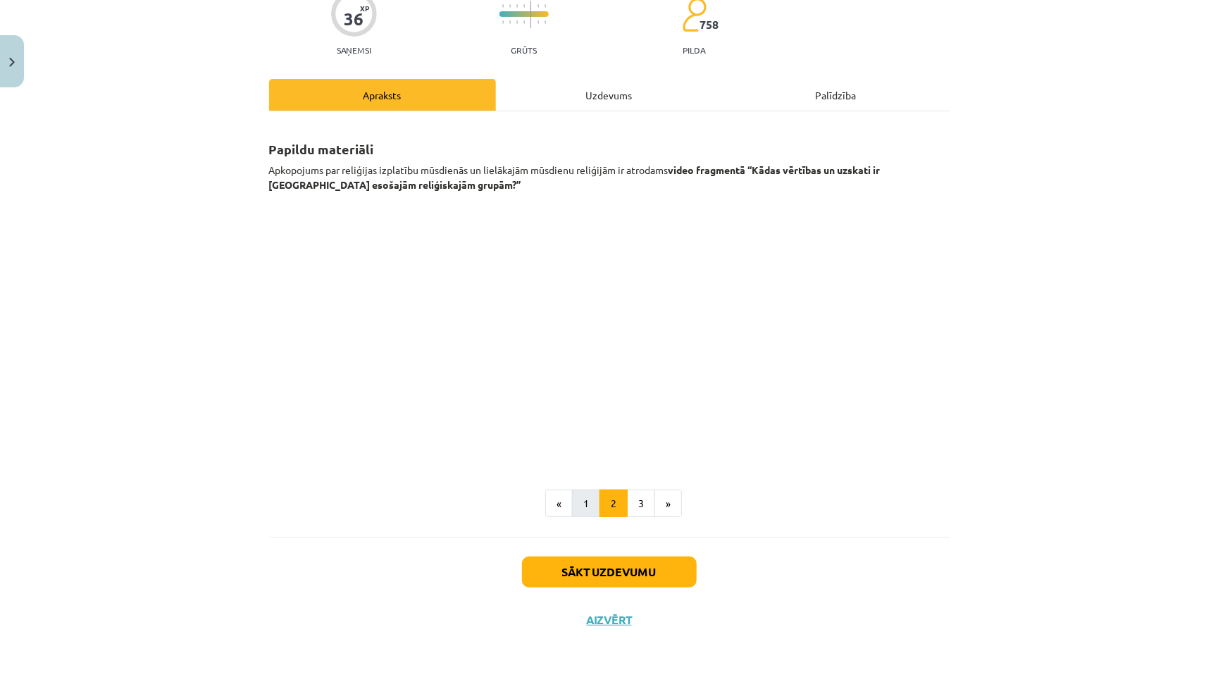
click at [581, 504] on button "1" at bounding box center [586, 503] width 28 height 28
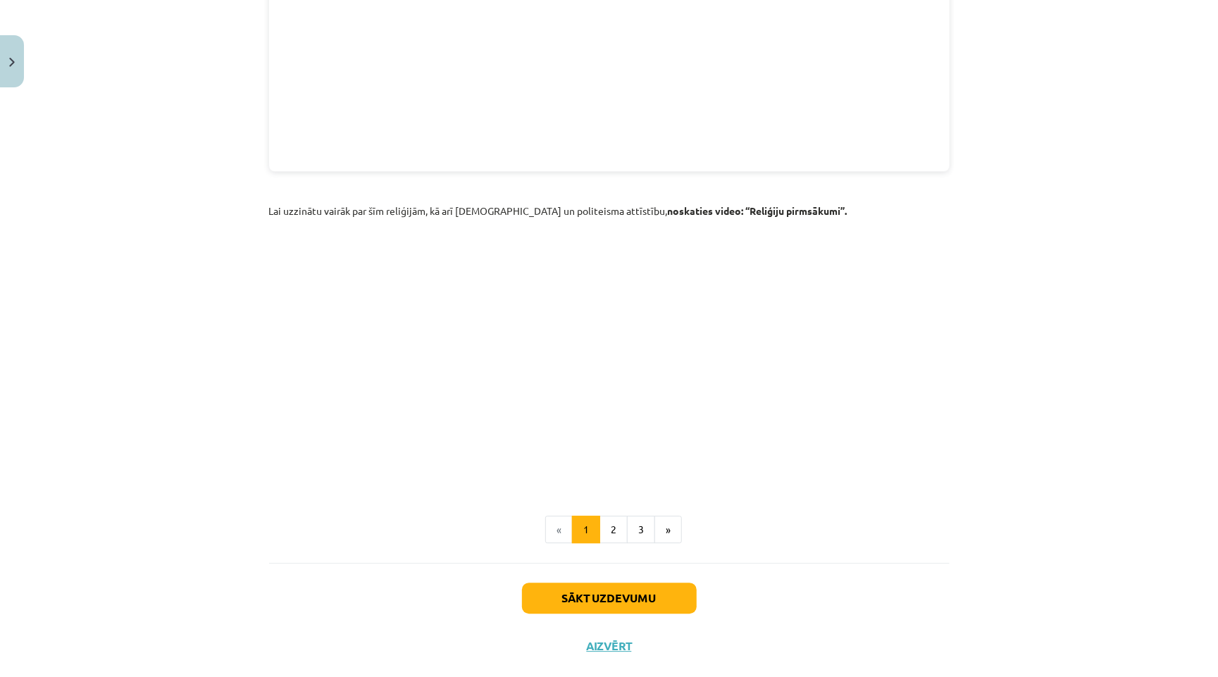
scroll to position [1895, 0]
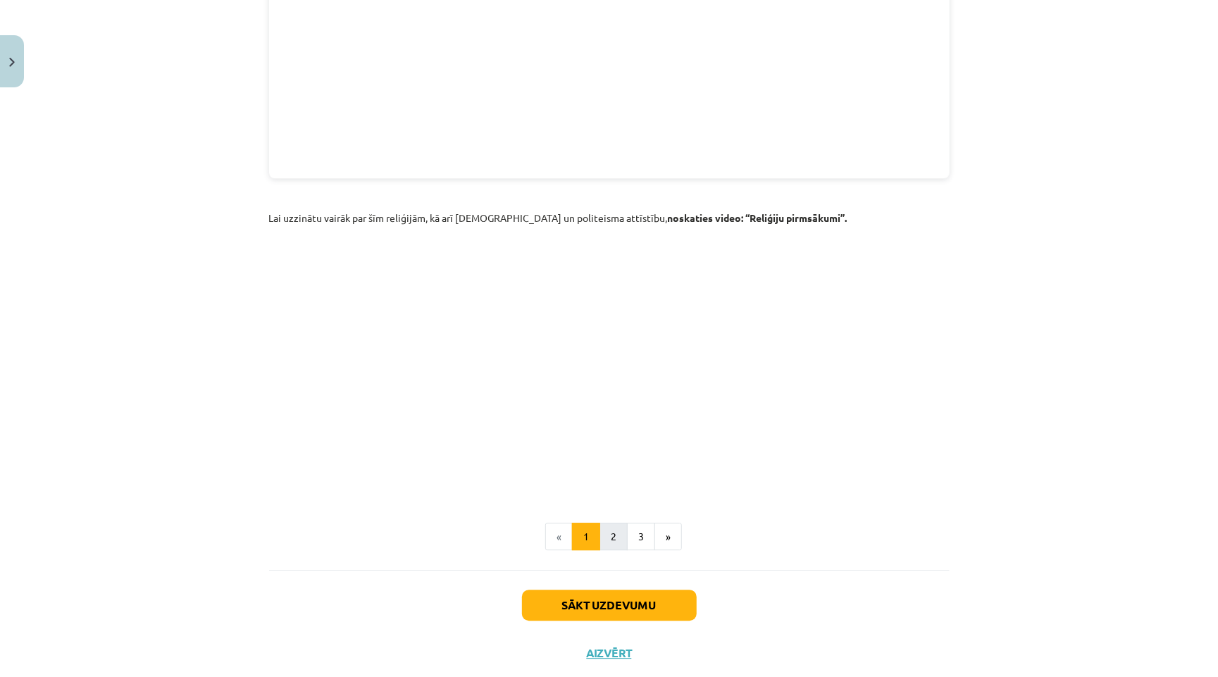
click at [618, 523] on button "2" at bounding box center [613, 537] width 28 height 28
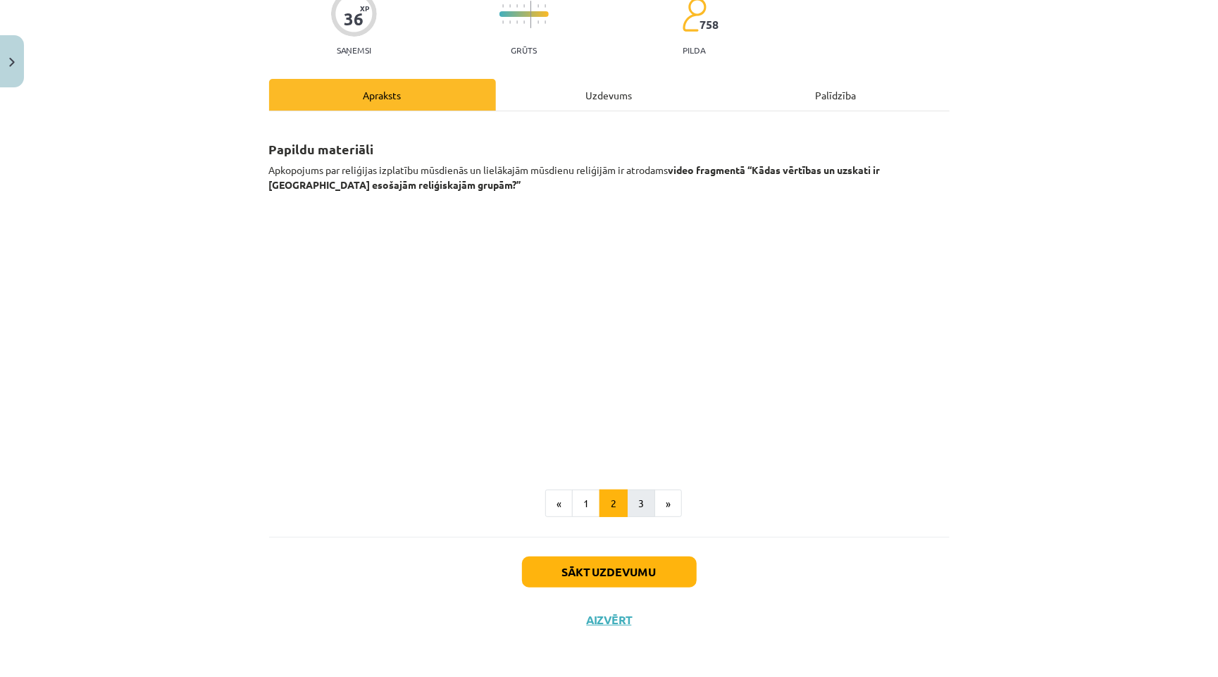
scroll to position [128, 0]
click at [639, 499] on button "3" at bounding box center [641, 503] width 28 height 28
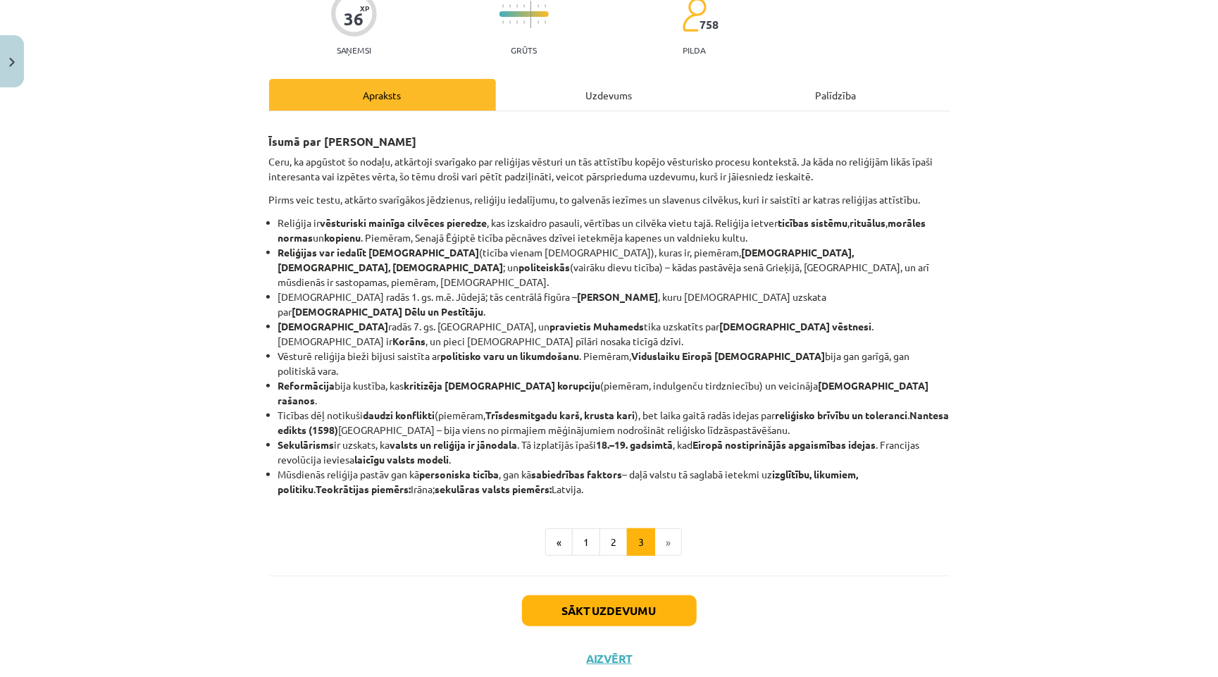
click at [593, 92] on div "Uzdevums" at bounding box center [609, 95] width 227 height 32
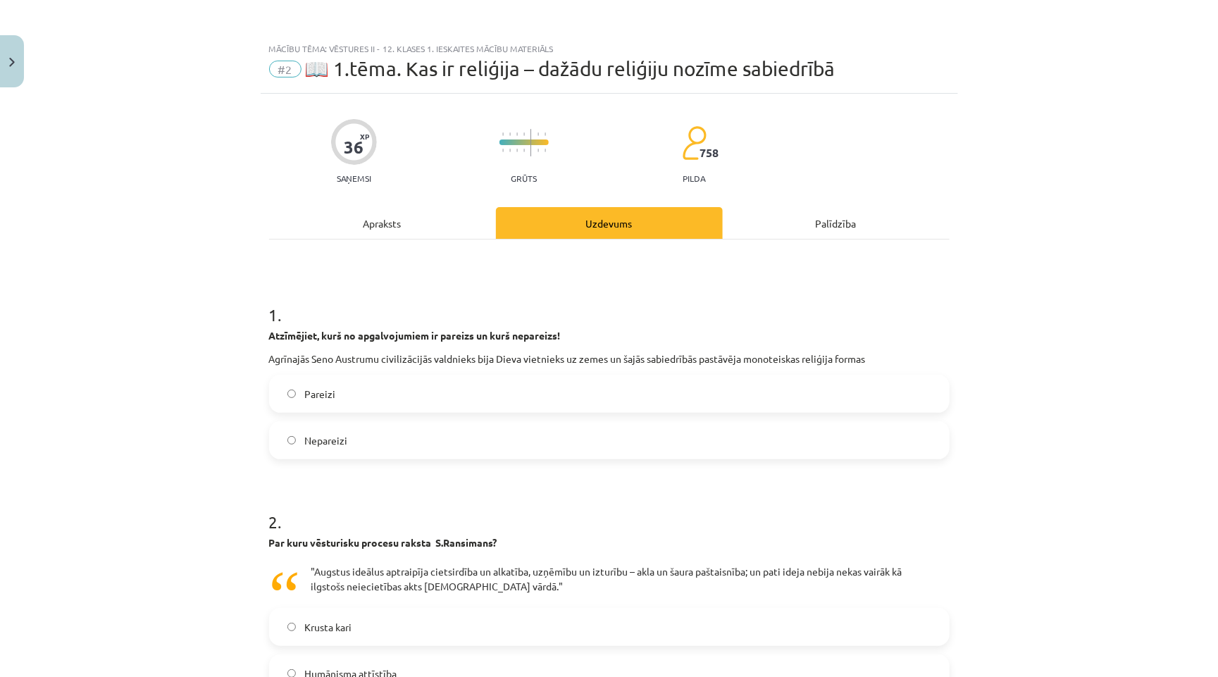
scroll to position [0, 0]
click at [397, 227] on div "Apraksts" at bounding box center [382, 223] width 227 height 32
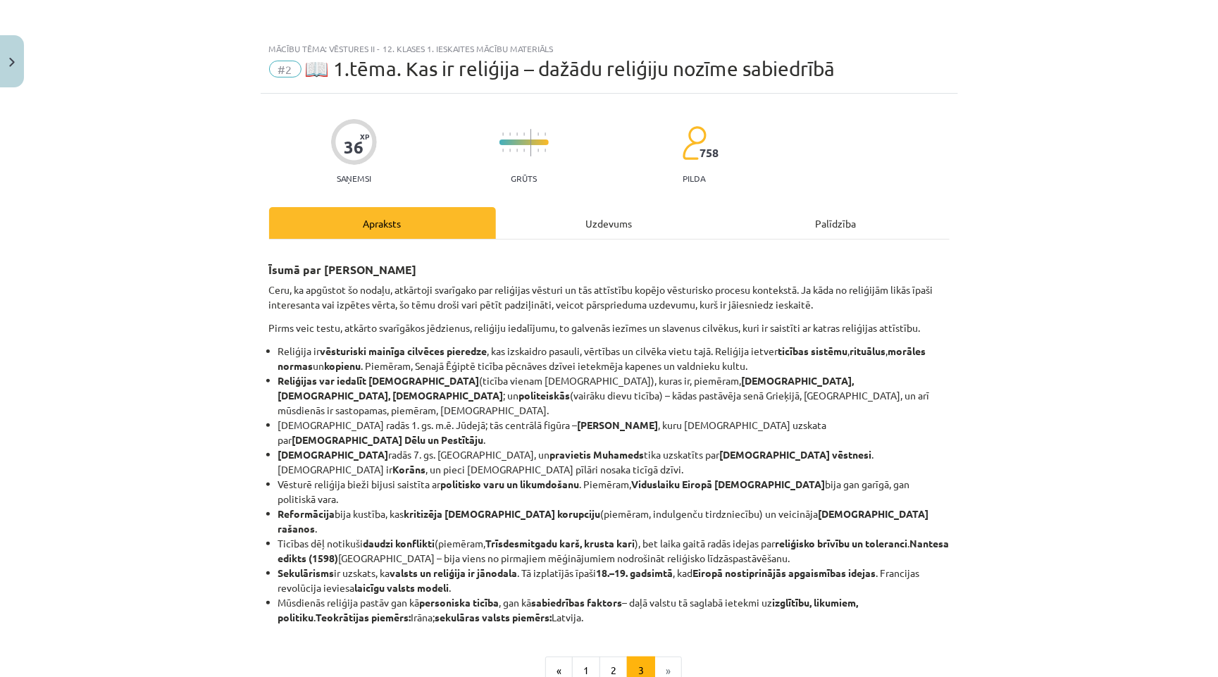
scroll to position [35, 0]
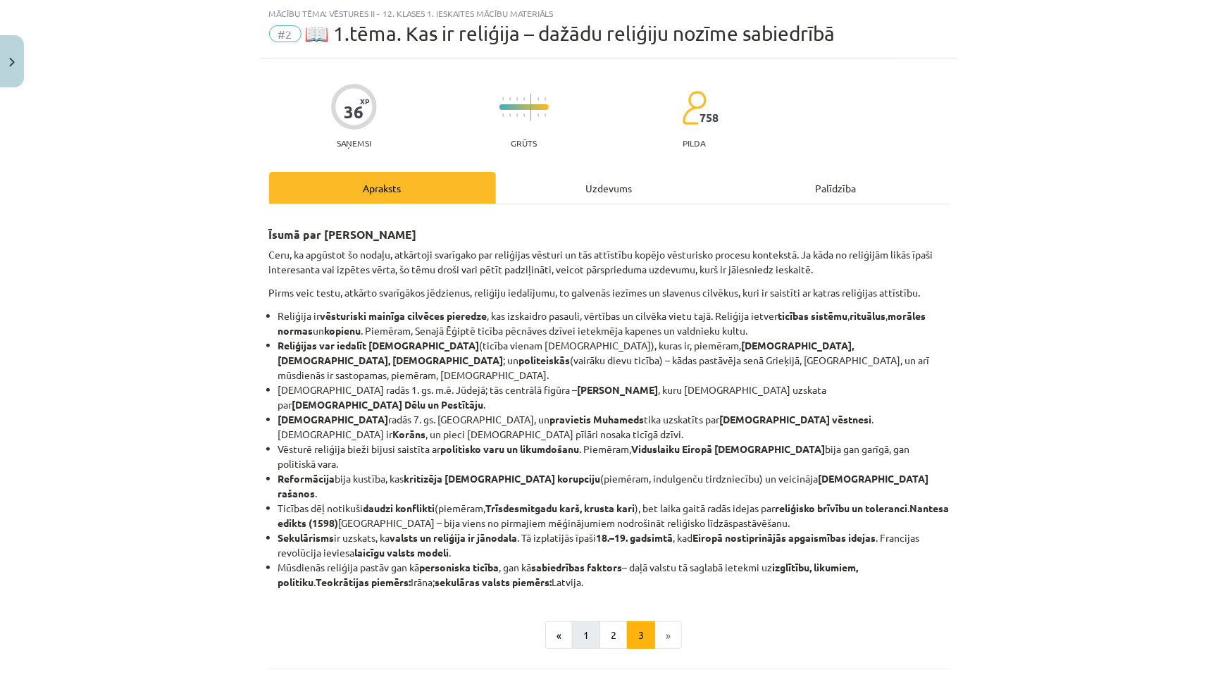
click at [582, 621] on button "1" at bounding box center [586, 635] width 28 height 28
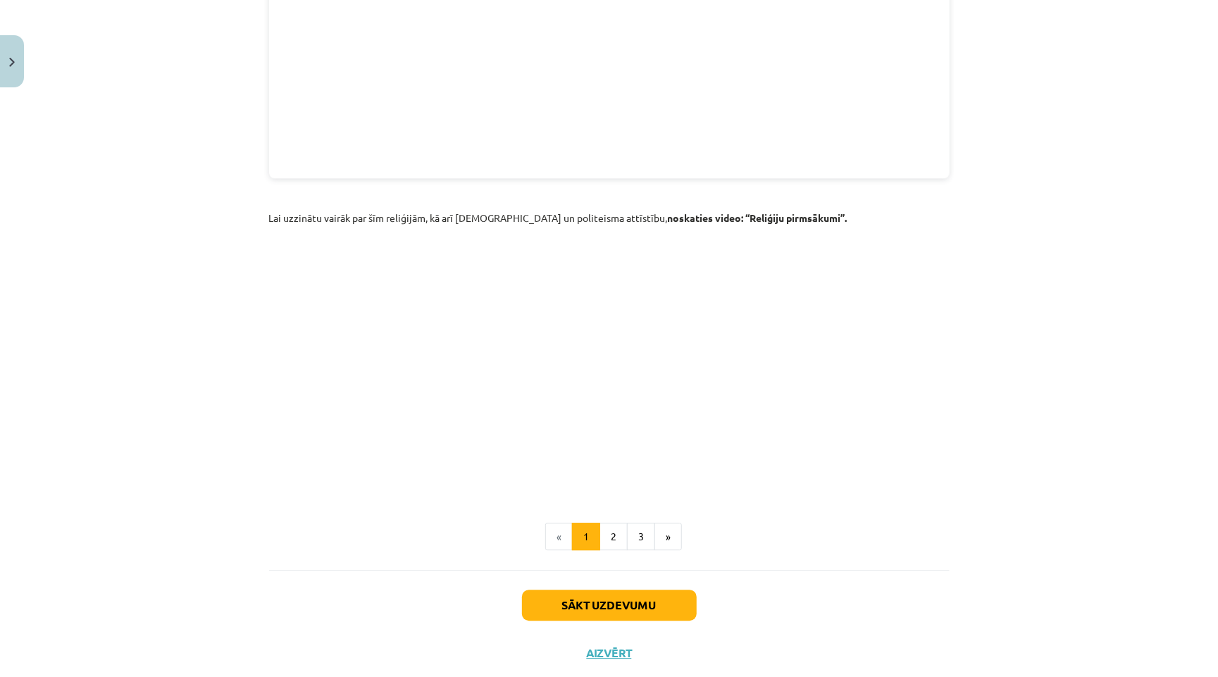
scroll to position [0, 0]
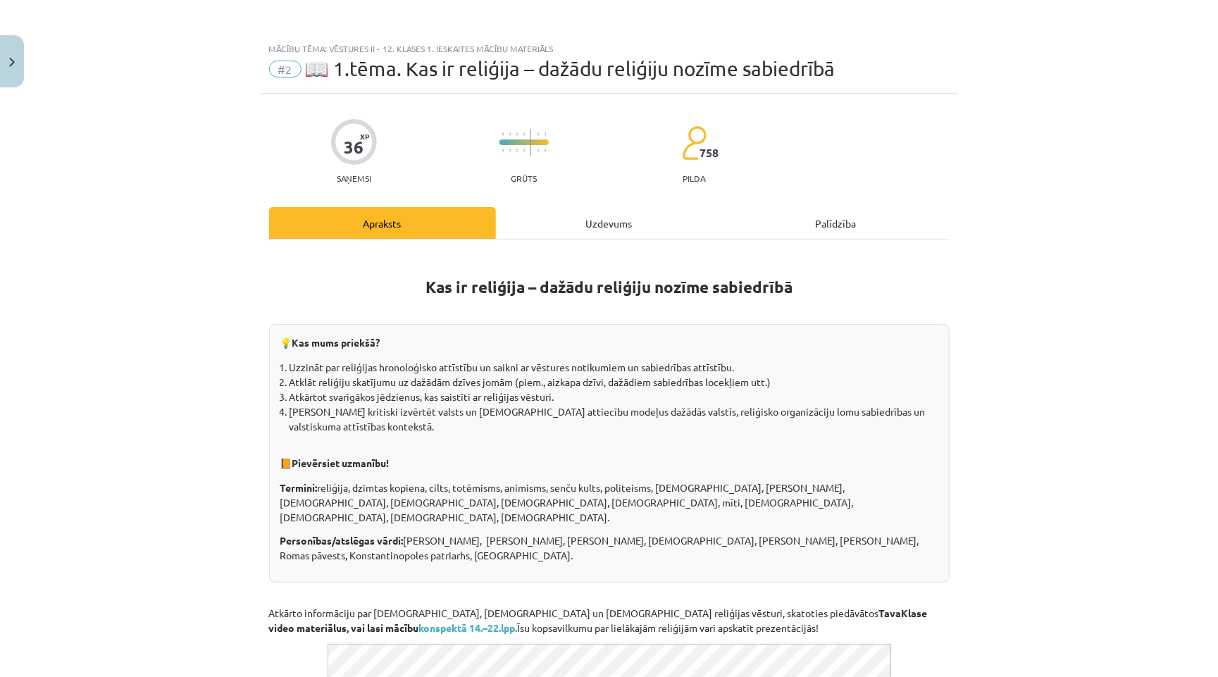
click at [322, 5] on div "Mācību tēma: Vēstures ii - 12. klases 1. ieskaites mācību materiāls #2 📖 1.tēma…" at bounding box center [609, 338] width 1218 height 677
click at [804, 228] on div "Palīdzība" at bounding box center [836, 223] width 227 height 32
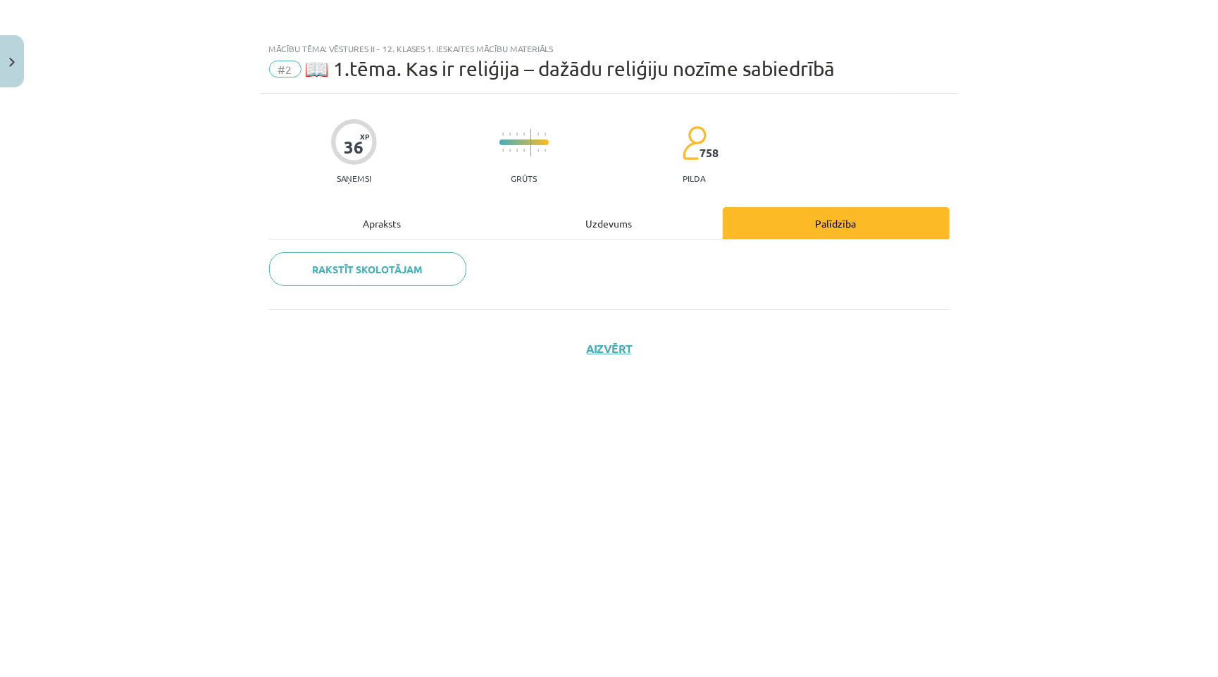
click at [432, 213] on div "Apraksts" at bounding box center [382, 223] width 227 height 32
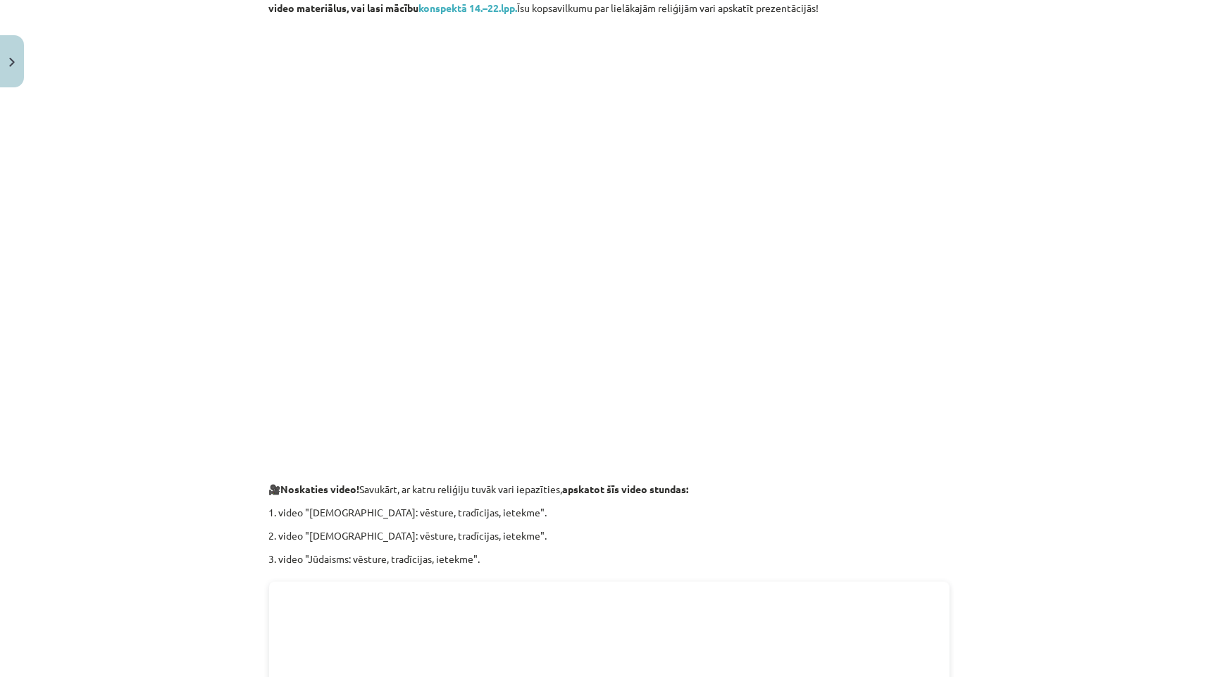
scroll to position [1895, 0]
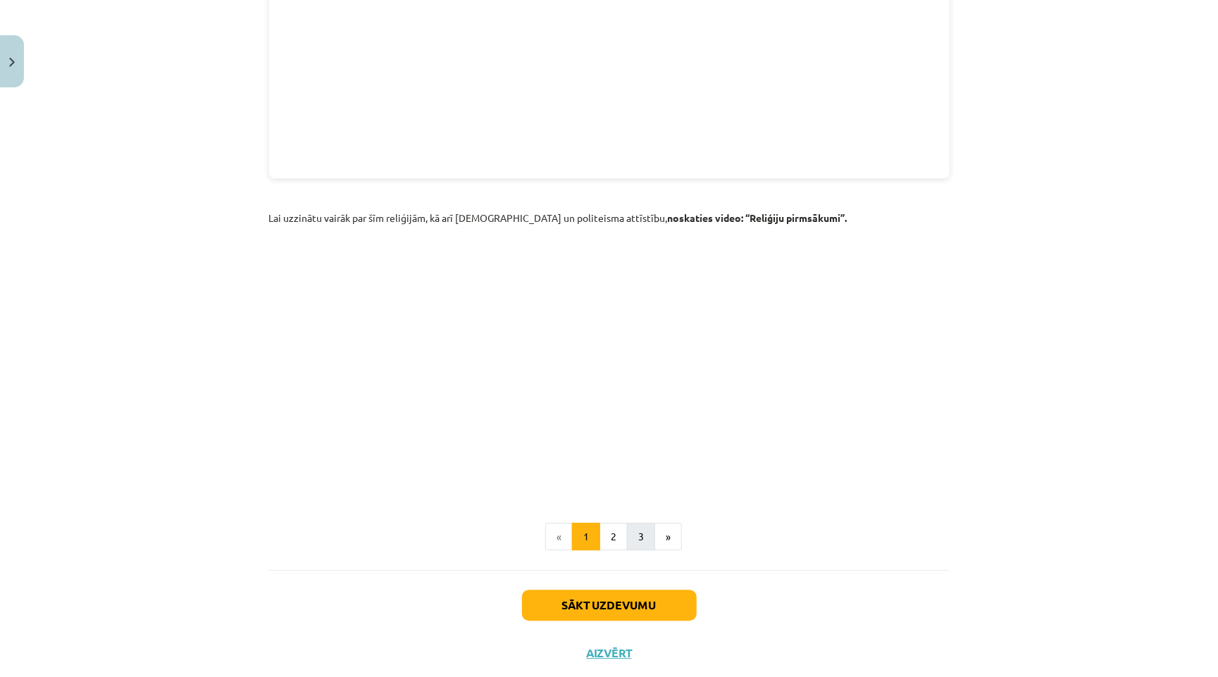
click at [637, 523] on button "3" at bounding box center [641, 537] width 28 height 28
drag, startPoint x: 637, startPoint y: 495, endPoint x: 637, endPoint y: 505, distance: 9.9
click at [637, 505] on div "Mācību tēma: Vēstures ii - 12. klases 1. ieskaites mācību materiāls #2 📖 1.tēma…" at bounding box center [609, 338] width 1218 height 677
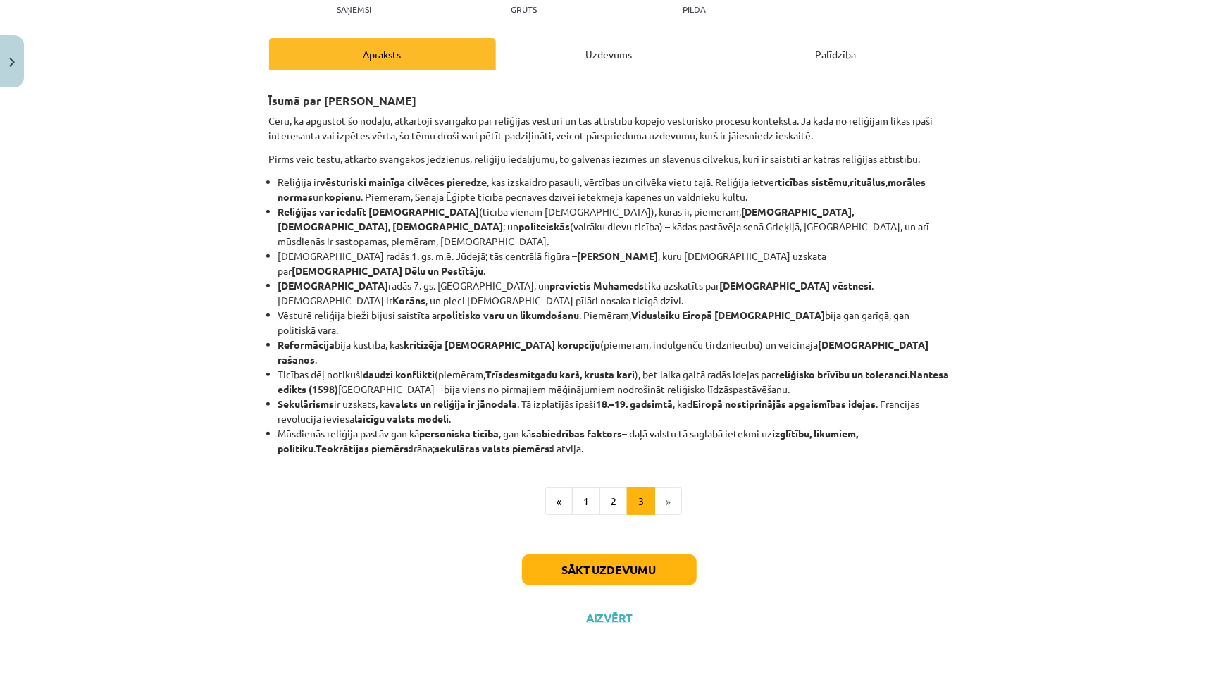
scroll to position [96, 0]
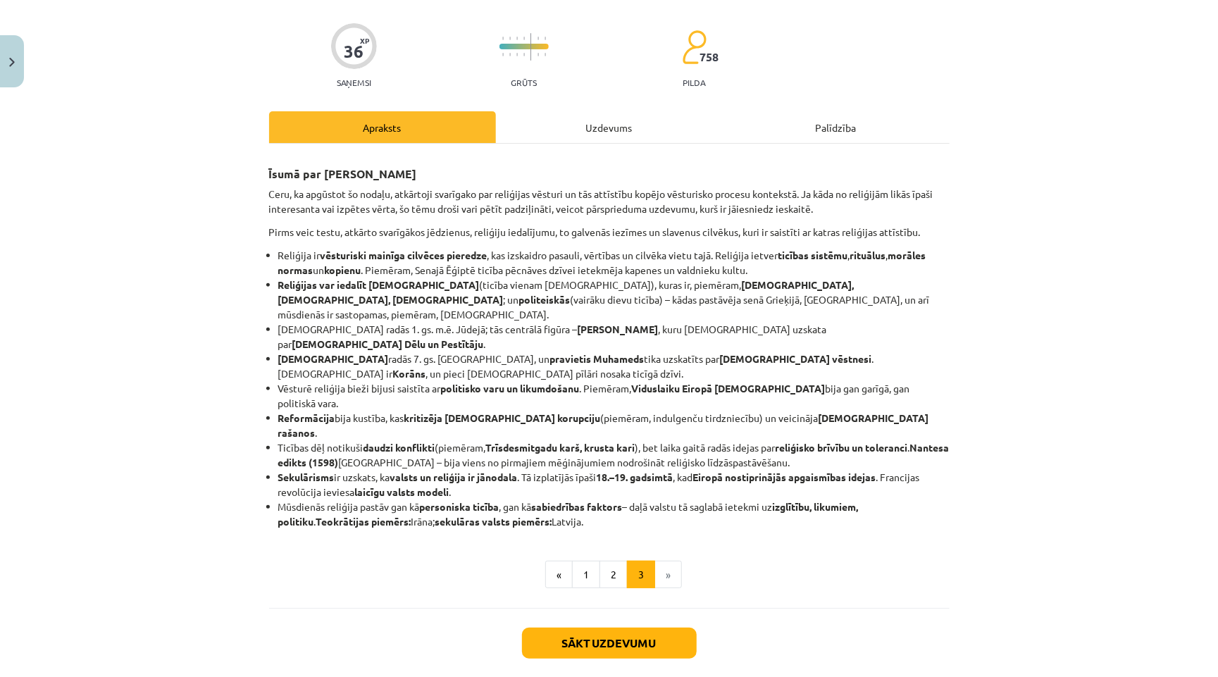
drag, startPoint x: 639, startPoint y: 498, endPoint x: 654, endPoint y: 226, distance: 272.3
click at [639, 561] on button "3" at bounding box center [641, 575] width 28 height 28
click at [618, 561] on button "2" at bounding box center [613, 575] width 28 height 28
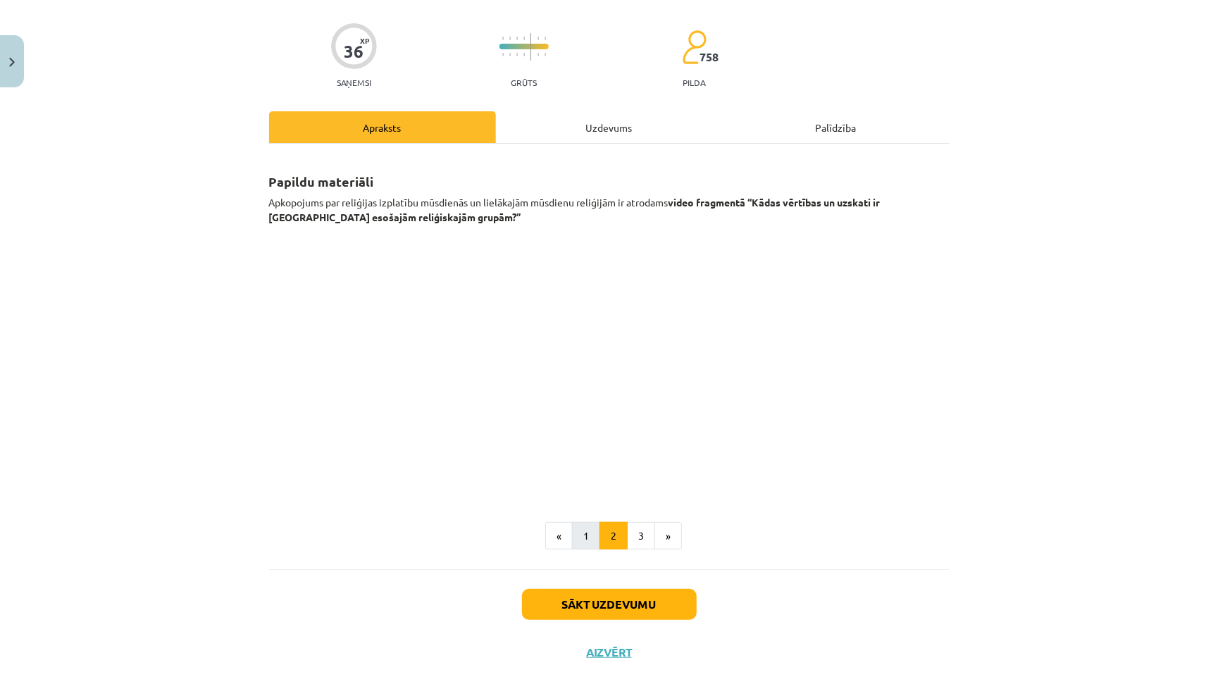
click at [584, 541] on button "1" at bounding box center [586, 536] width 28 height 28
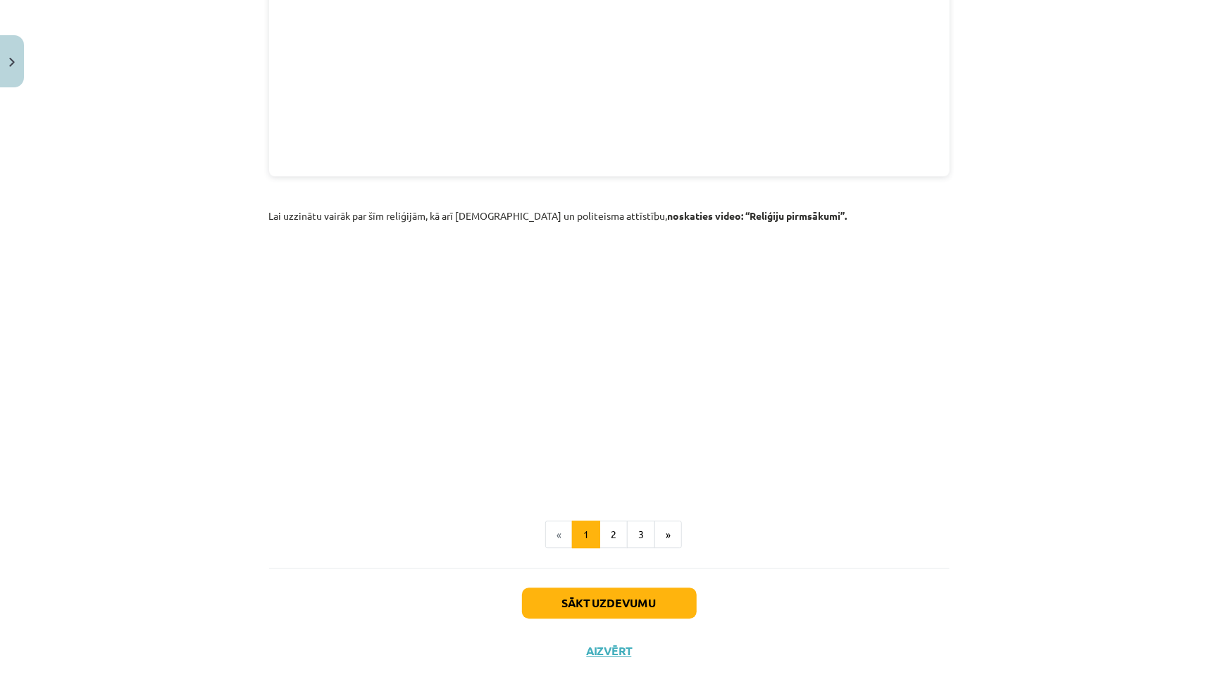
scroll to position [1895, 0]
click at [597, 646] on button "Aizvērt" at bounding box center [609, 653] width 54 height 14
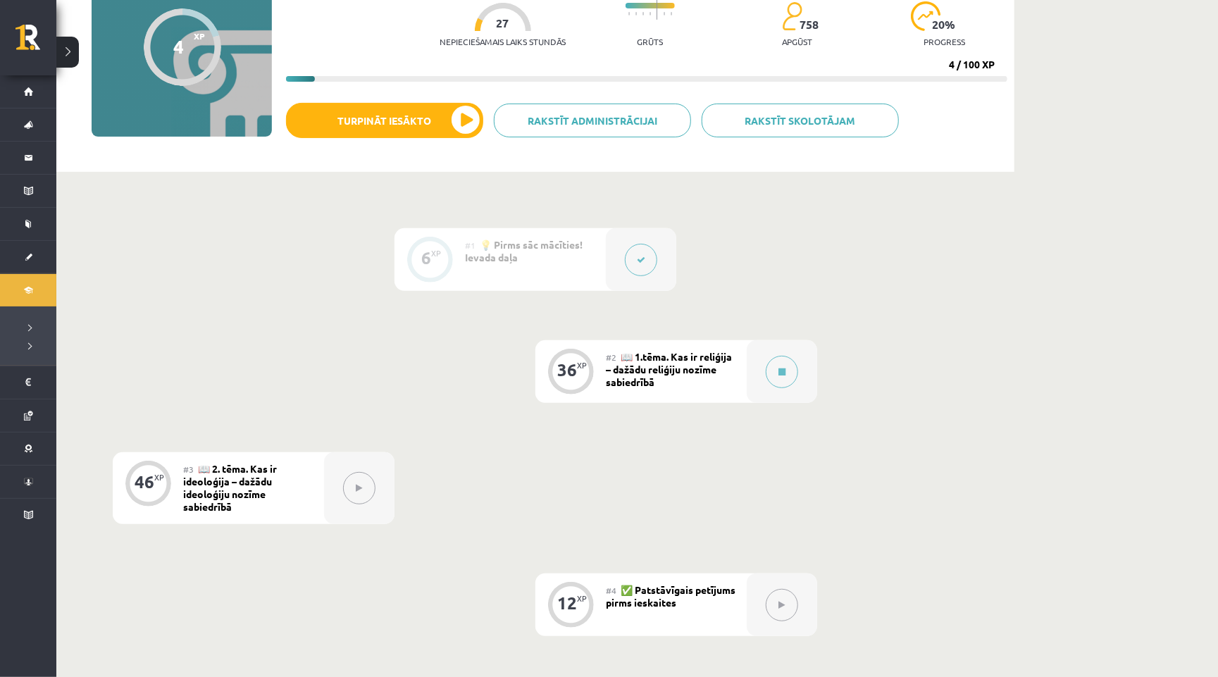
scroll to position [153, 0]
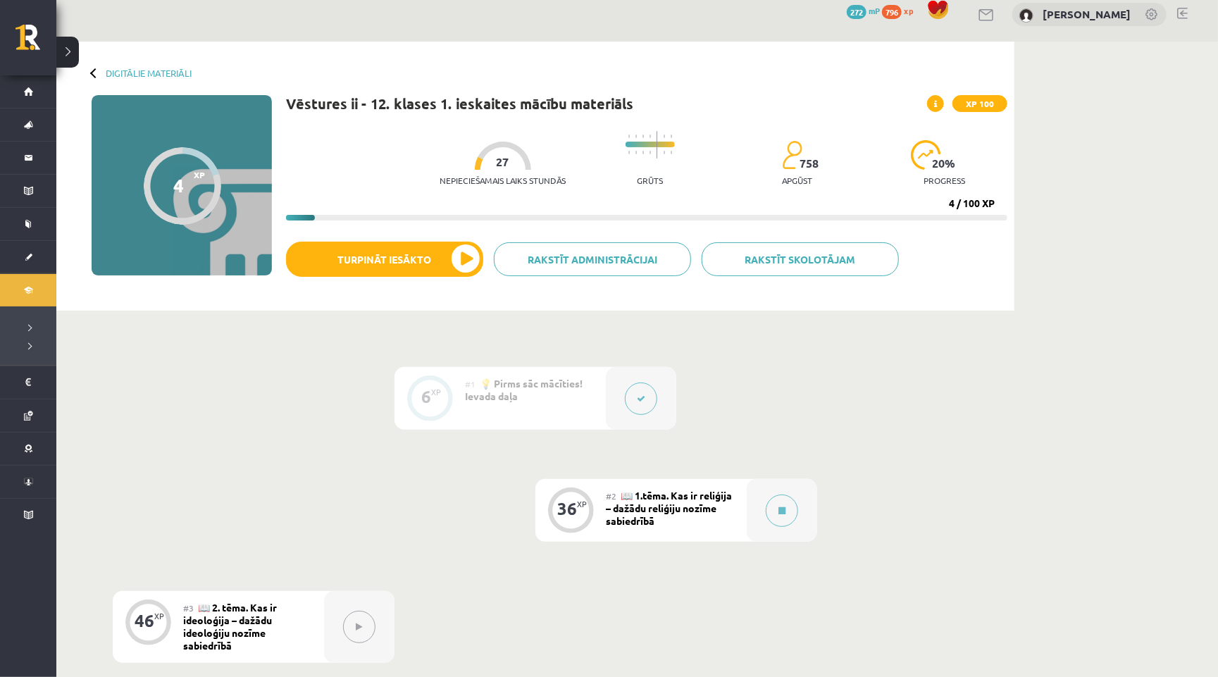
scroll to position [17, 0]
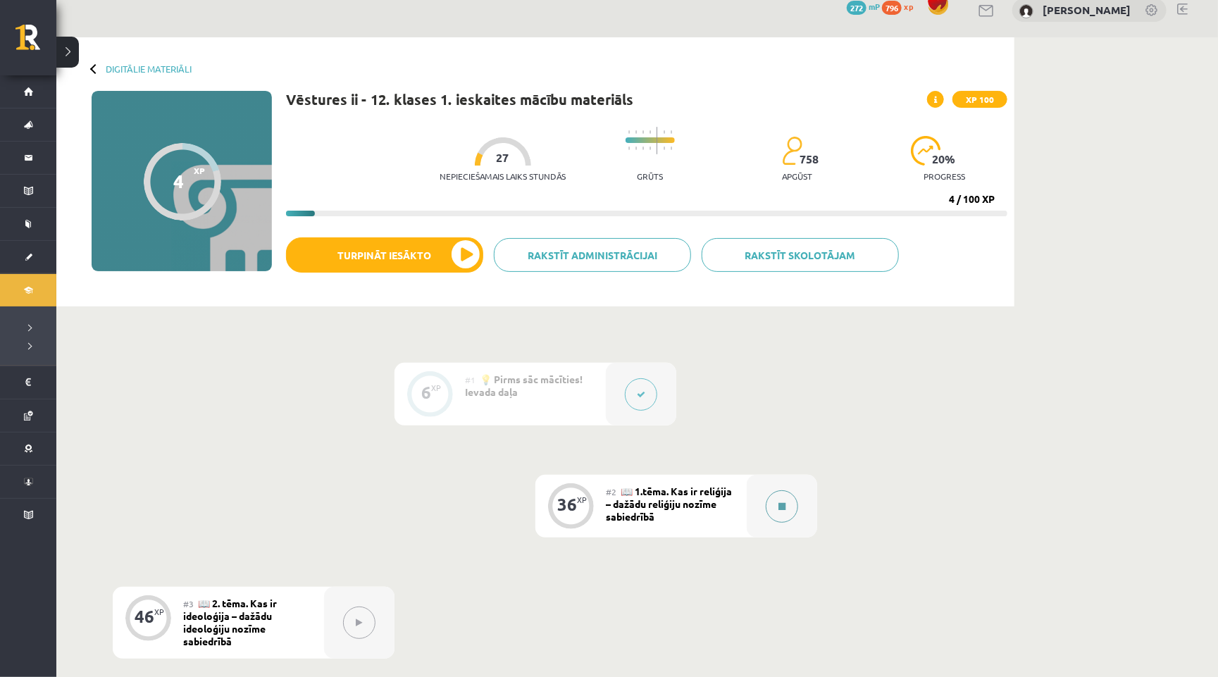
click at [781, 506] on icon at bounding box center [781, 506] width 7 height 8
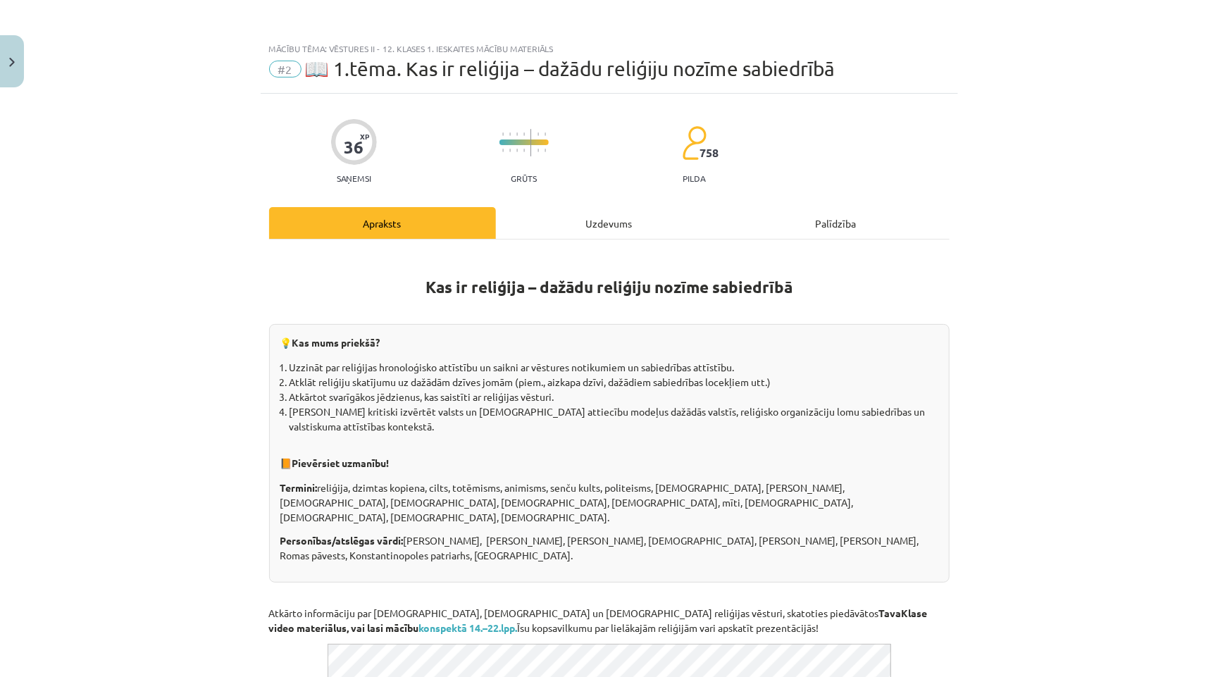
scroll to position [0, 0]
click at [602, 218] on div "Uzdevums" at bounding box center [609, 223] width 227 height 32
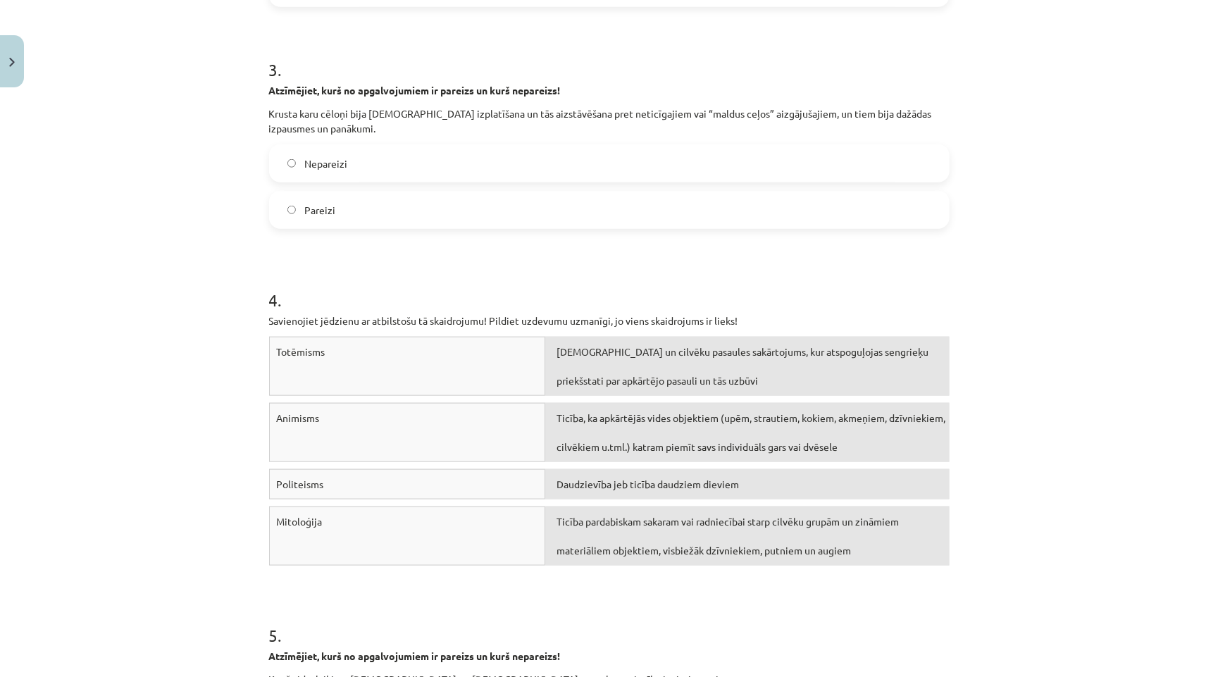
scroll to position [780, 0]
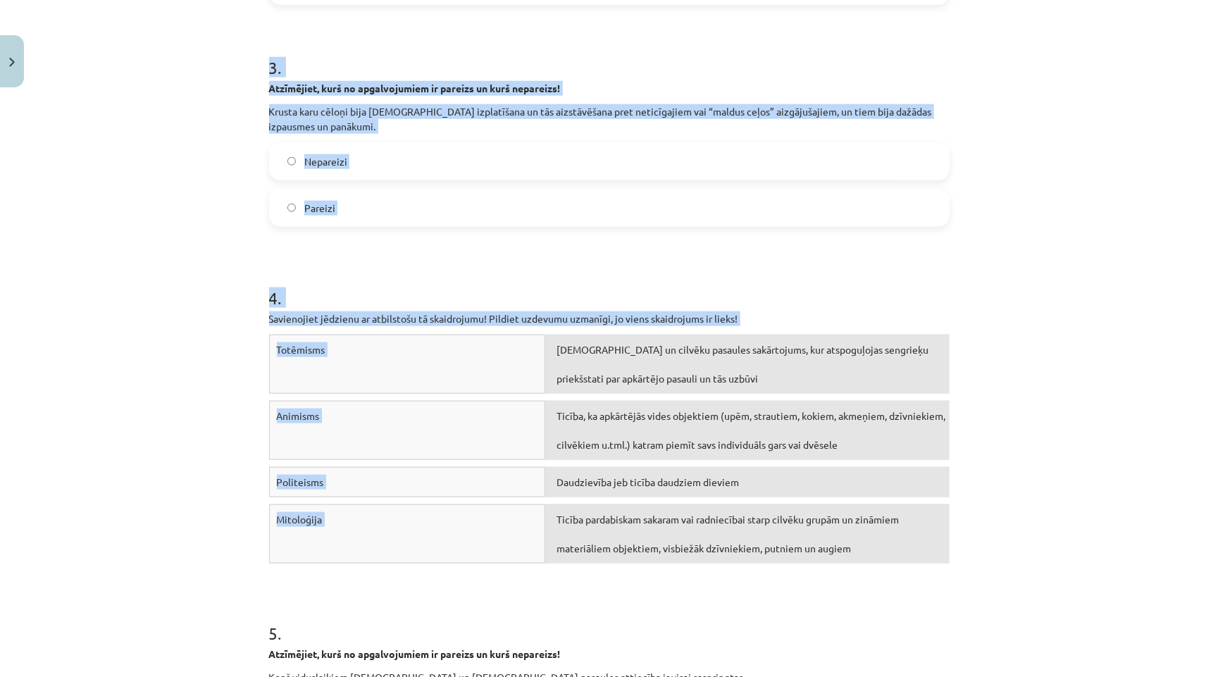
drag, startPoint x: 259, startPoint y: 303, endPoint x: 773, endPoint y: 565, distance: 577.0
click at [773, 565] on div "Mācību tēma: Vēstures ii - 12. klases 1. ieskaites mācību materiāls #2 📖 1.tēma…" at bounding box center [609, 338] width 1218 height 677
copy form "1 . Atzīmējiet, kurš no apgalvojumiem ir pareizs un kurš nepareizs! Agrīnajās S…"
click at [179, 480] on div "Mācību tēma: Vēstures ii - 12. klases 1. ieskaites mācību materiāls #2 📖 1.tēma…" at bounding box center [609, 338] width 1218 height 677
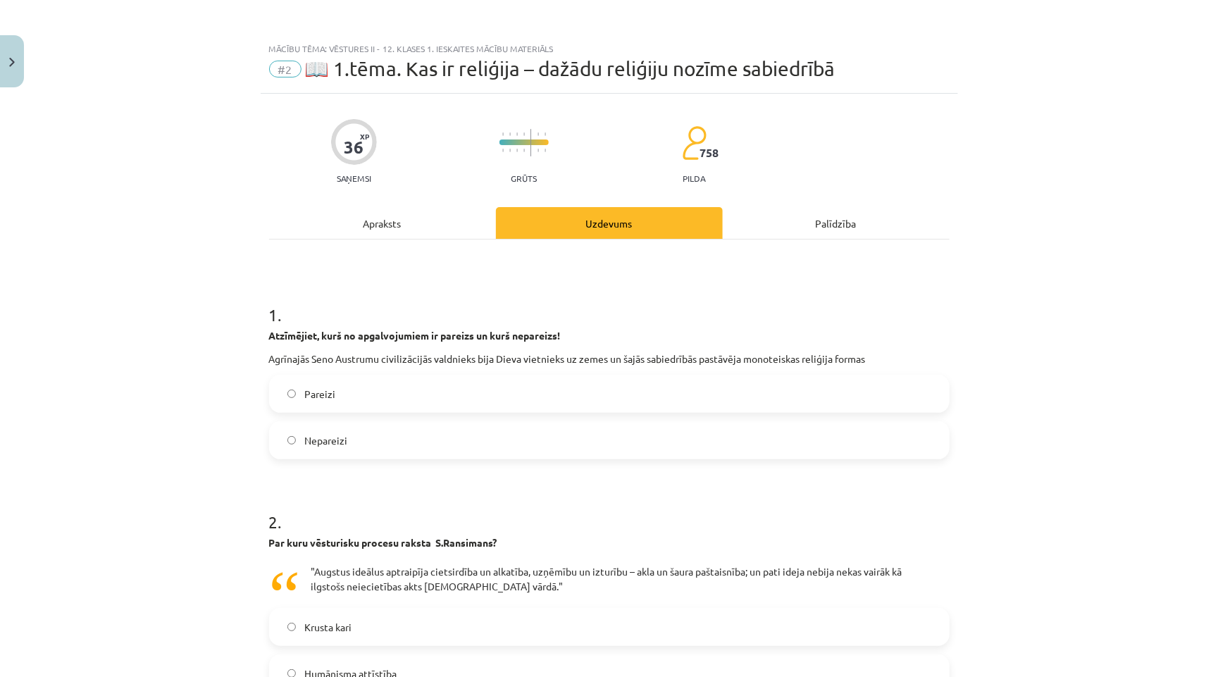
scroll to position [0, 0]
click at [397, 448] on label "Nepareizi" at bounding box center [609, 440] width 678 height 35
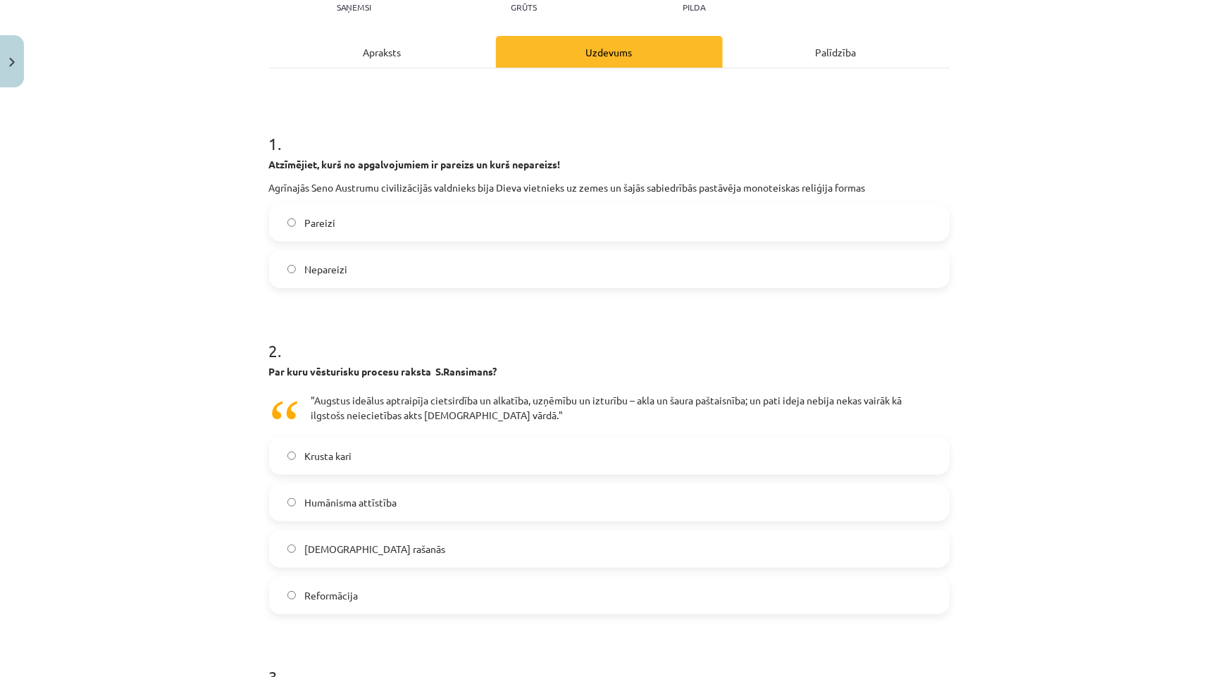
scroll to position [244, 0]
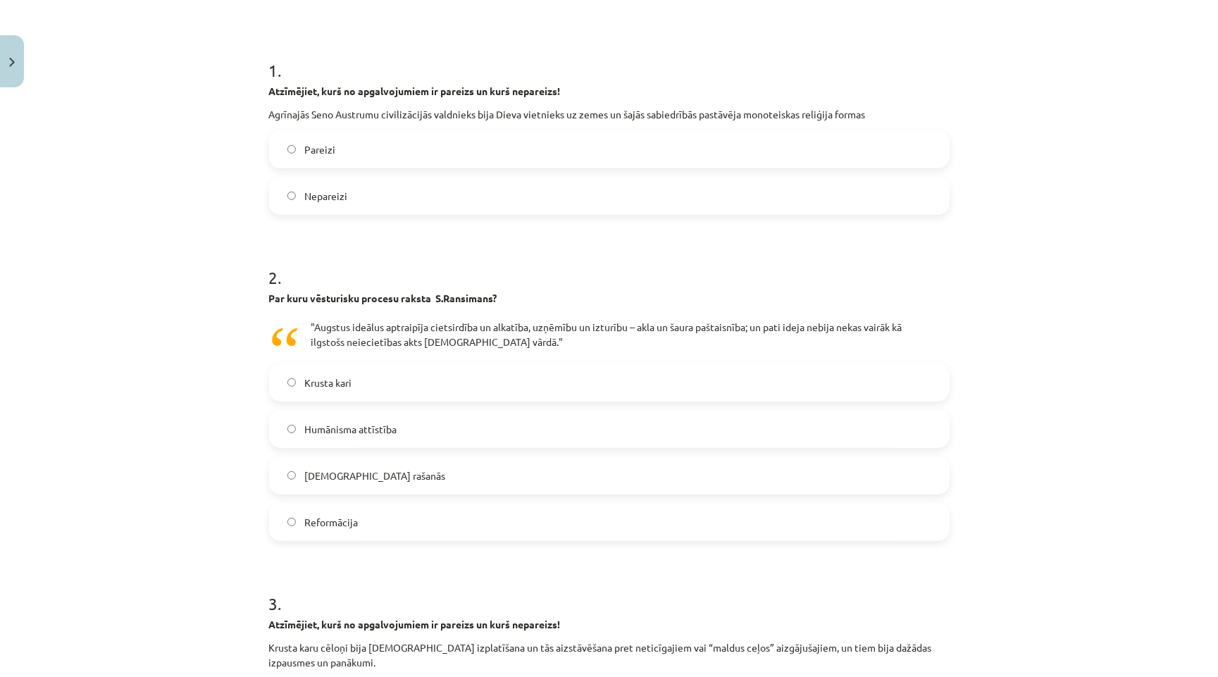
click at [368, 374] on label "Krusta kari" at bounding box center [609, 382] width 678 height 35
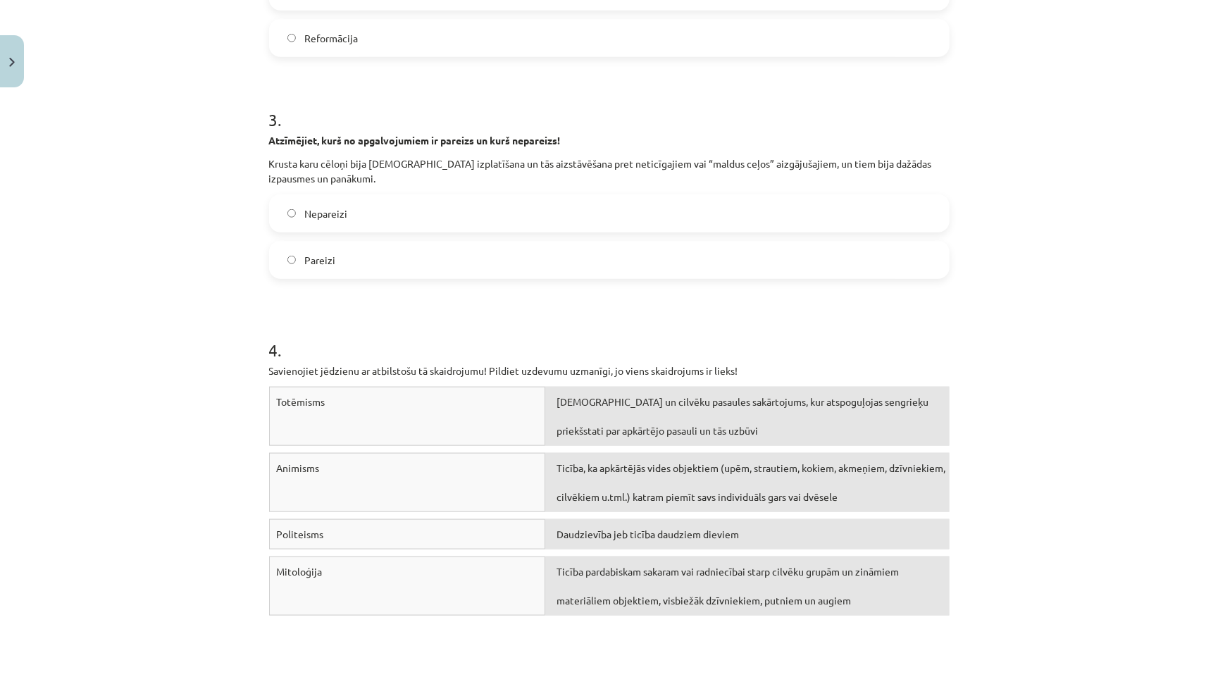
scroll to position [742, 0]
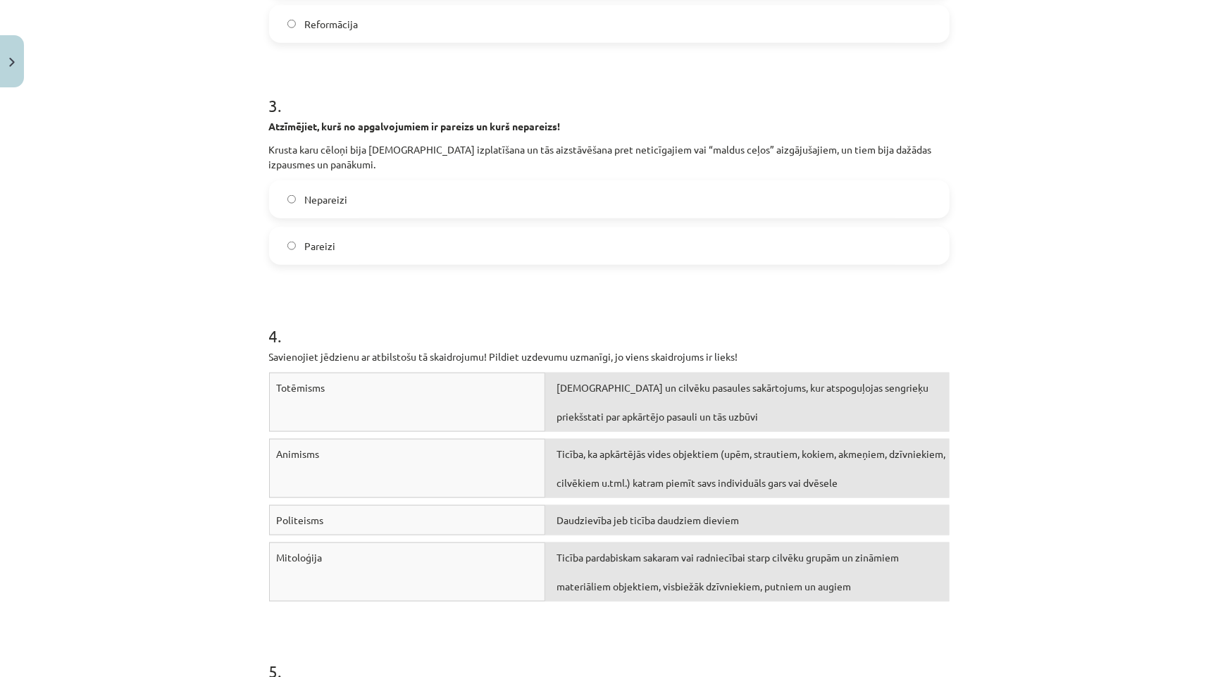
click at [392, 237] on label "Pareizi" at bounding box center [609, 245] width 678 height 35
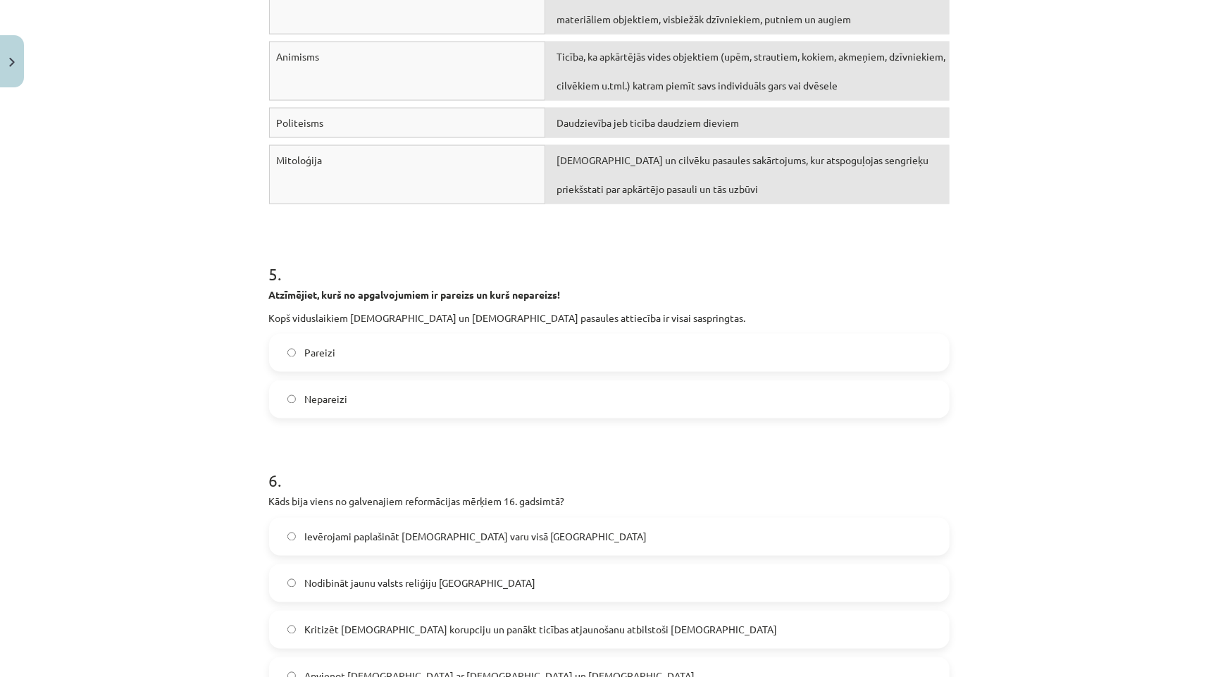
scroll to position [1142, 0]
click at [373, 333] on label "Pareizi" at bounding box center [609, 350] width 678 height 35
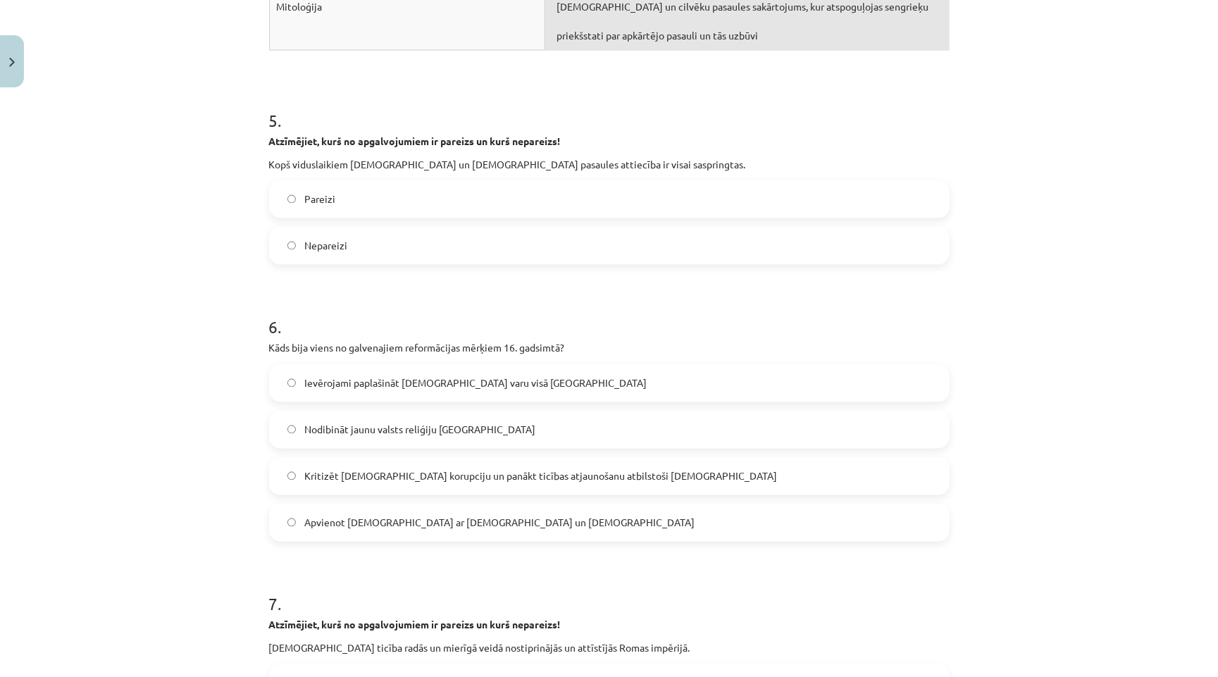
scroll to position [1296, 0]
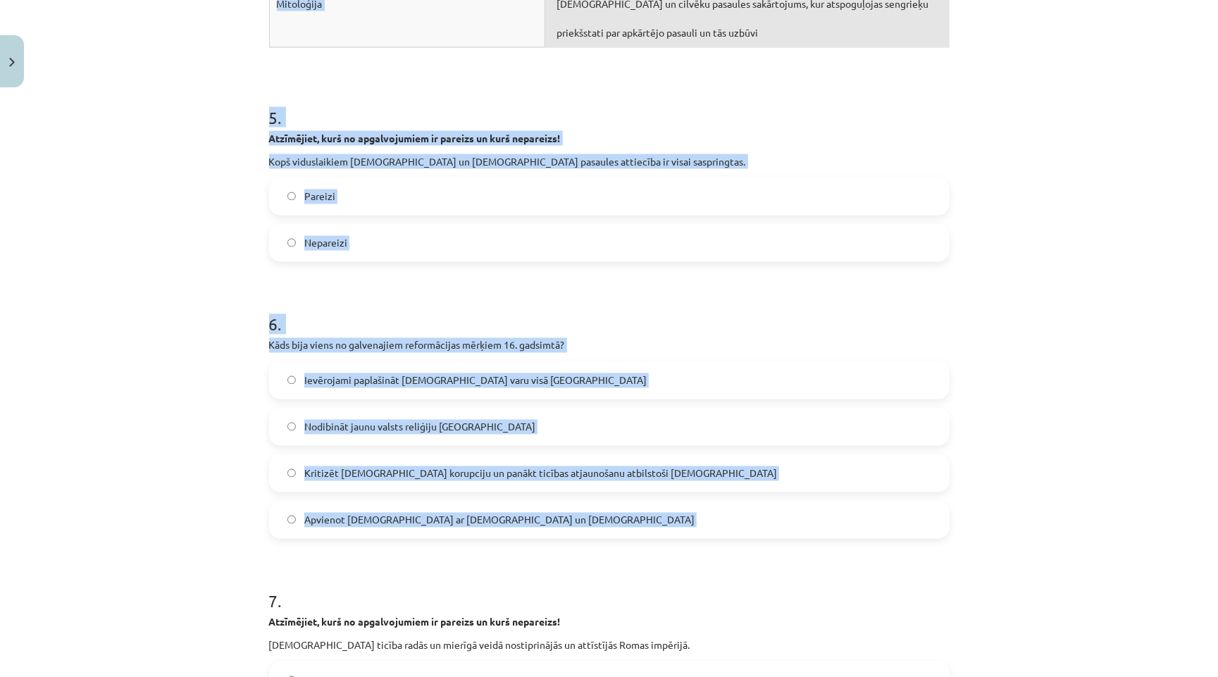
drag, startPoint x: 259, startPoint y: 321, endPoint x: 546, endPoint y: 508, distance: 342.4
click at [547, 511] on div "Mācību tēma: Vēstures ii - 12. klases 1. ieskaites mācību materiāls #2 📖 1.tēma…" at bounding box center [609, 338] width 1218 height 677
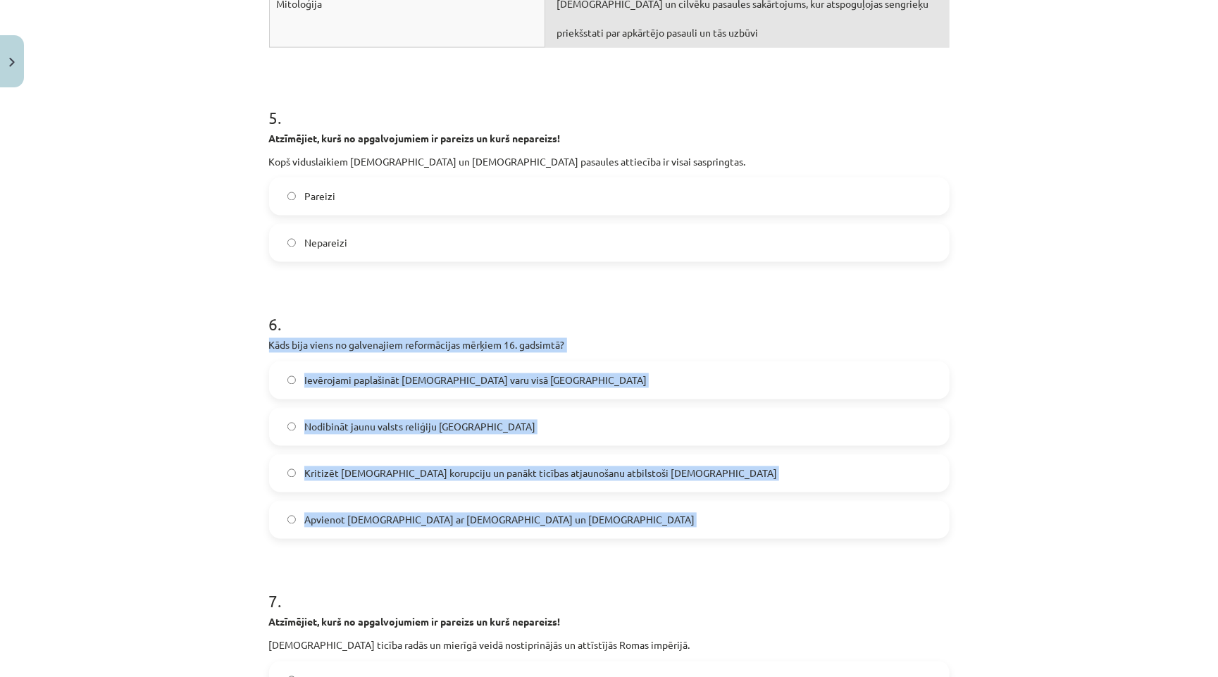
drag, startPoint x: 531, startPoint y: 523, endPoint x: 264, endPoint y: 323, distance: 333.5
copy div "Kāds bija viens no galvenajiem reformācijas mērķiem 16. gadsimtā? Ievērojami pa…"
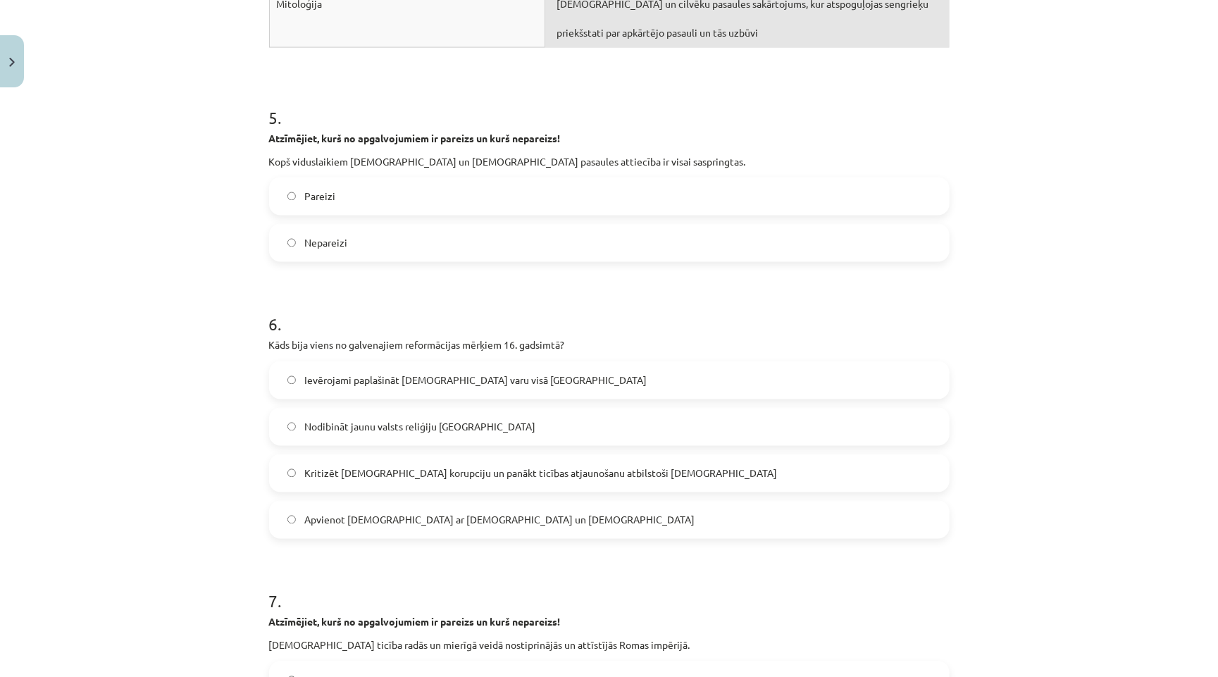
click at [222, 363] on div "Mācību tēma: Vēstures ii - 12. klases 1. ieskaites mācību materiāls #2 📖 1.tēma…" at bounding box center [609, 338] width 1218 height 677
click at [412, 466] on span "Kritizēt [DEMOGRAPHIC_DATA] korupciju un panākt ticības atjaunošanu atbilstoši …" at bounding box center [540, 473] width 473 height 15
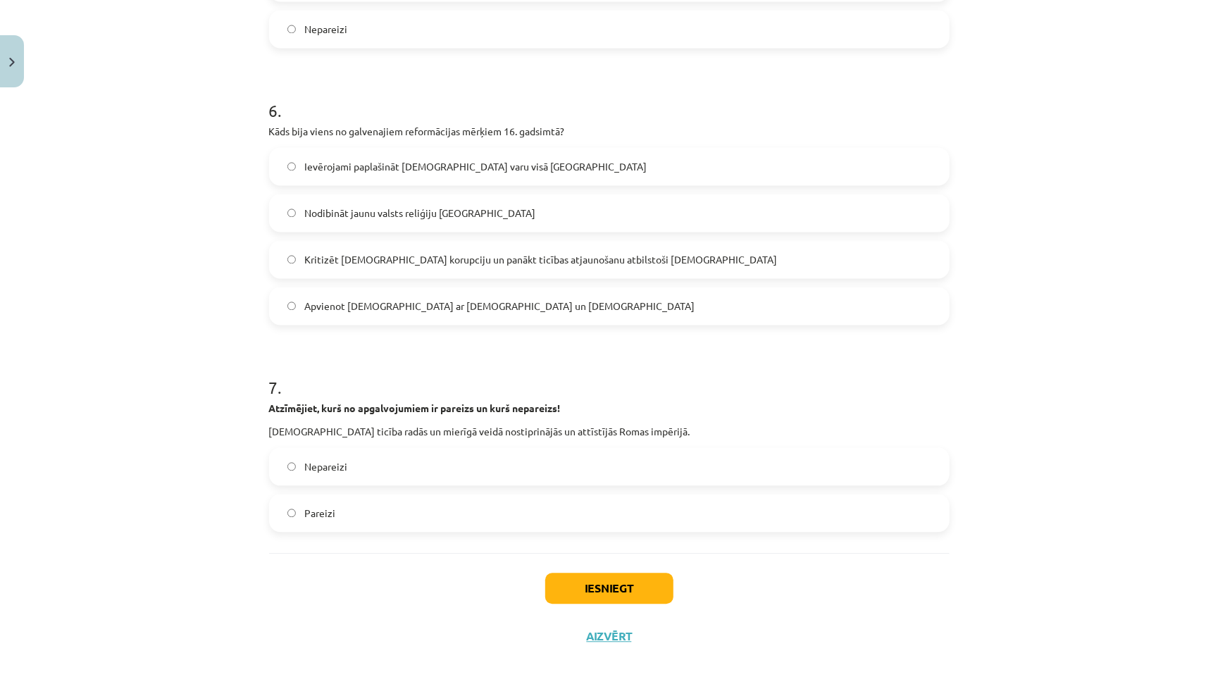
scroll to position [1509, 0]
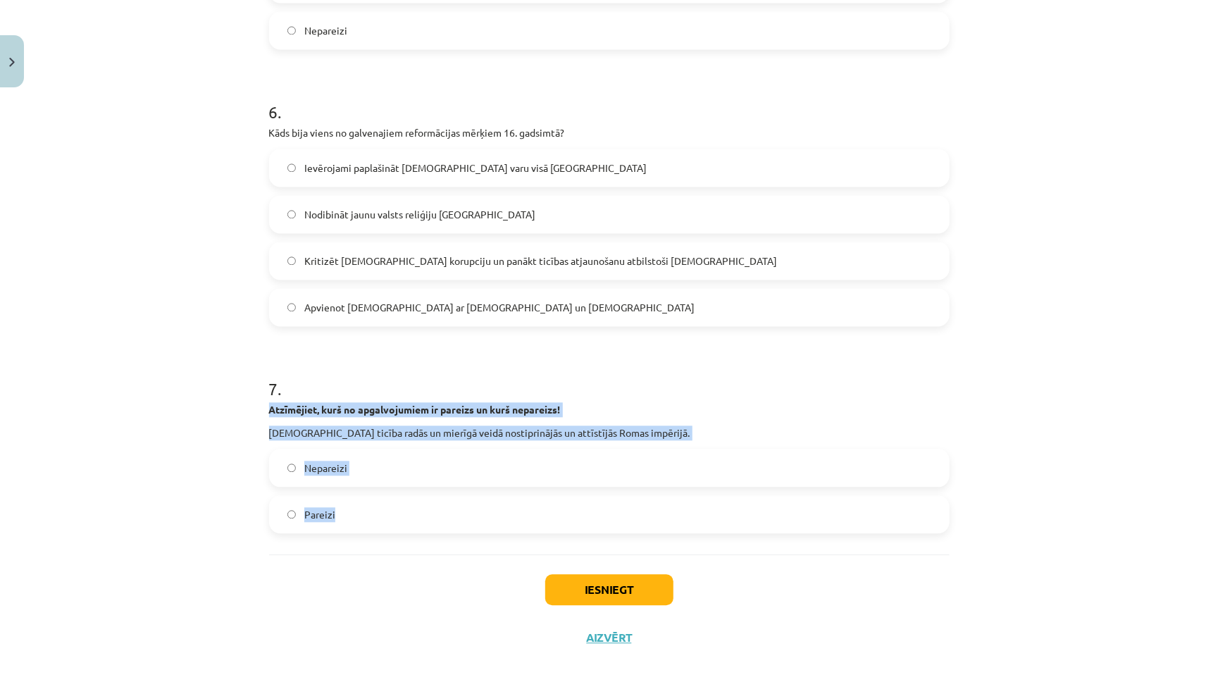
drag, startPoint x: 263, startPoint y: 393, endPoint x: 537, endPoint y: 504, distance: 294.8
copy div "Atzīmējiet, kurš no apgalvojumiem ir pareizs un kurš nepareizs! Kristīgā ticība…"
click at [439, 609] on div "Iesniegt Aizvērt" at bounding box center [609, 603] width 680 height 99
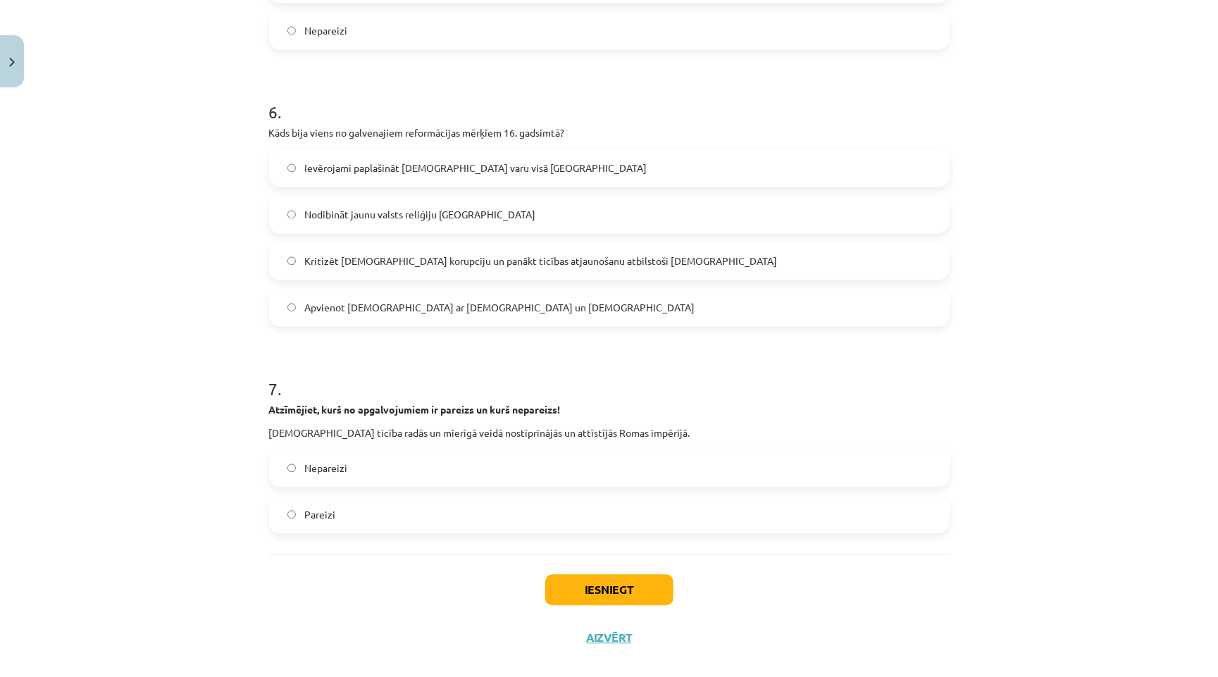
click at [384, 450] on label "Nepareizi" at bounding box center [609, 467] width 678 height 35
click at [579, 574] on button "Iesniegt" at bounding box center [609, 589] width 128 height 31
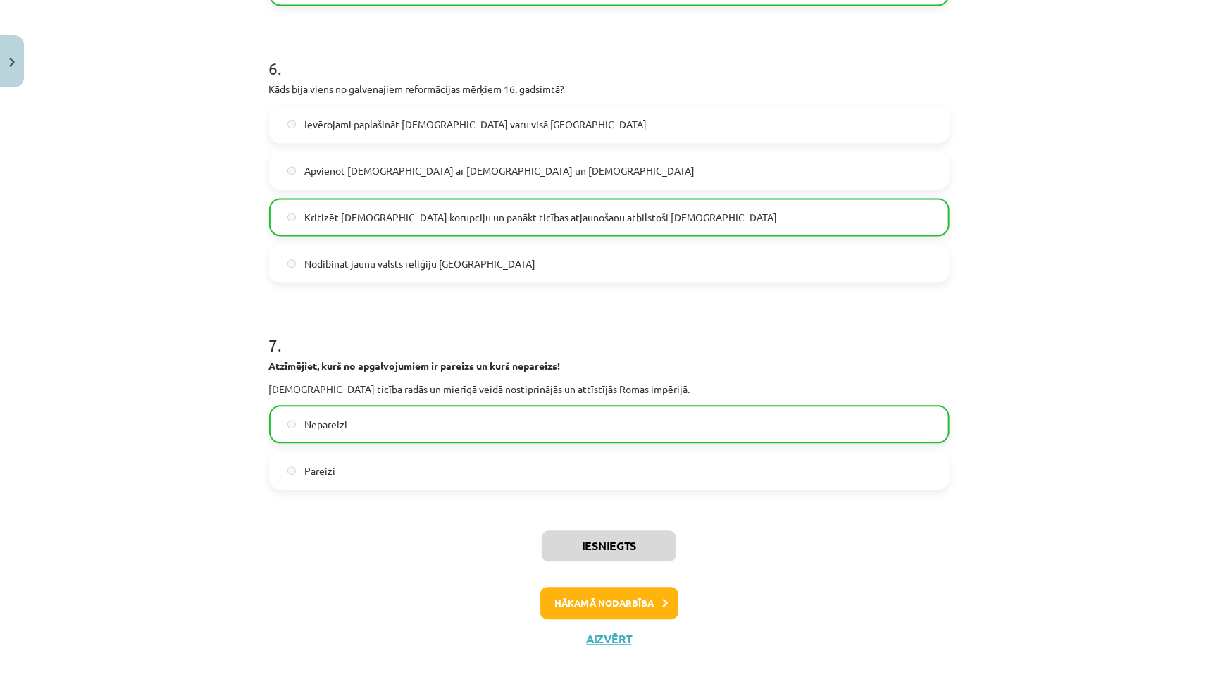
click at [587, 587] on button "Nākamā nodarbība" at bounding box center [609, 603] width 138 height 32
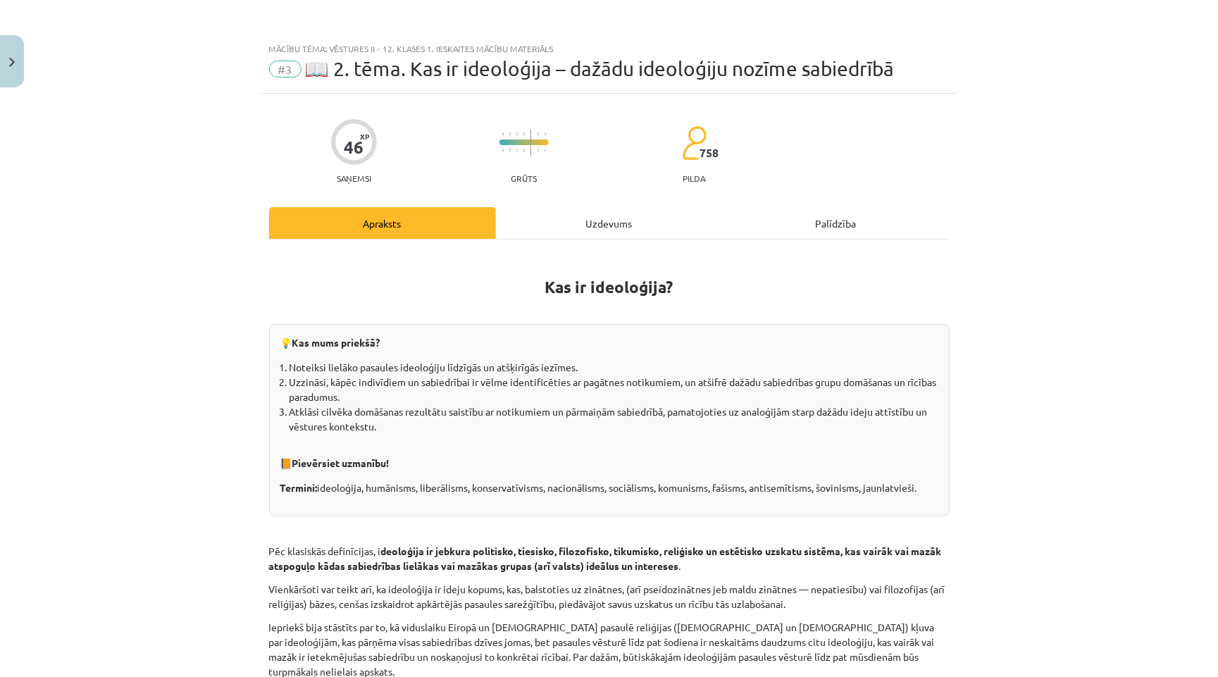
scroll to position [0, 0]
click at [580, 222] on div "Uzdevums" at bounding box center [609, 223] width 227 height 32
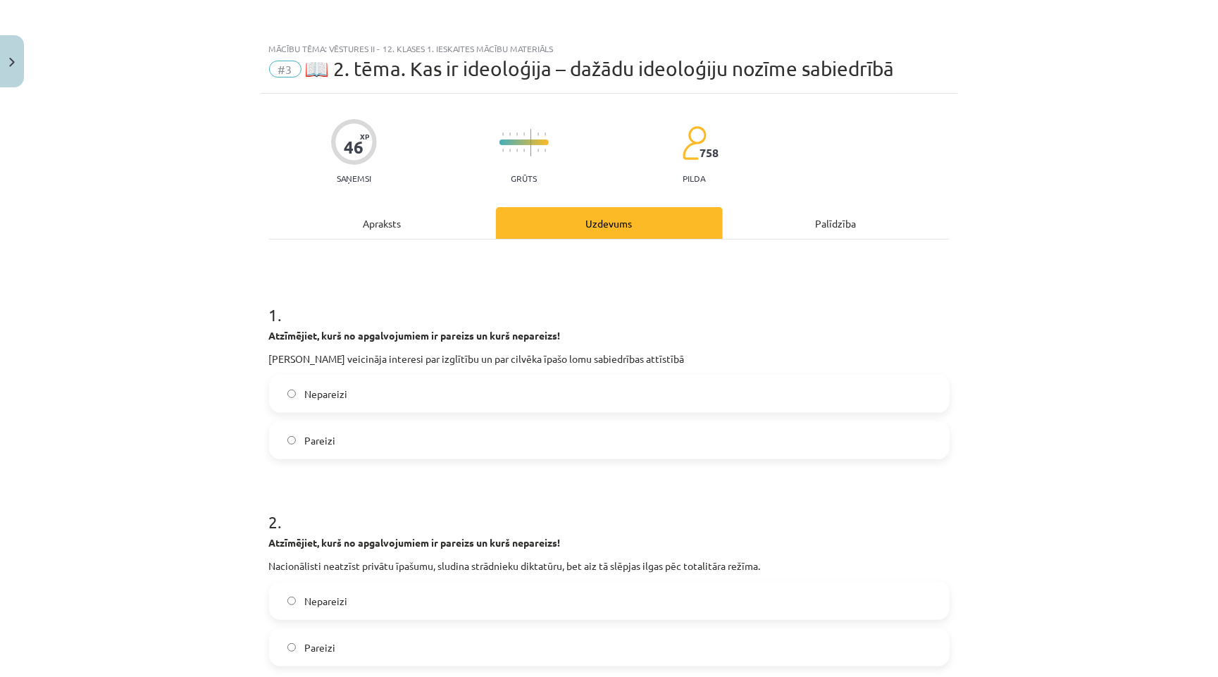
scroll to position [35, 0]
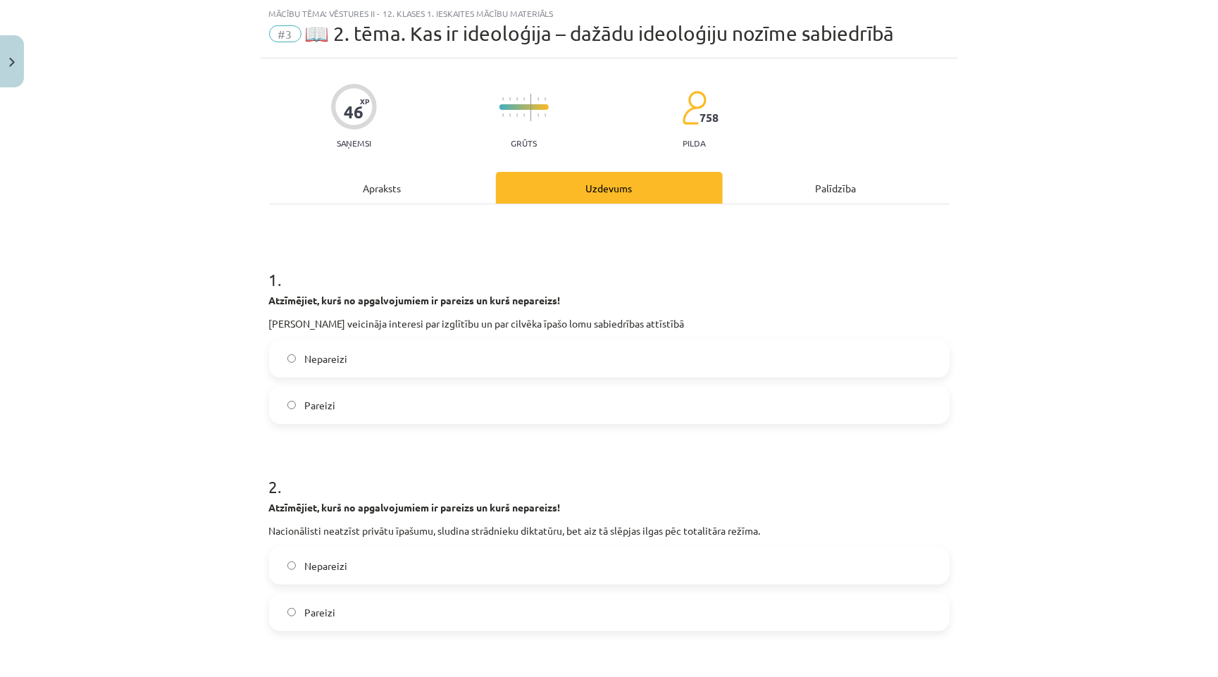
click at [406, 191] on div "Apraksts" at bounding box center [382, 188] width 227 height 32
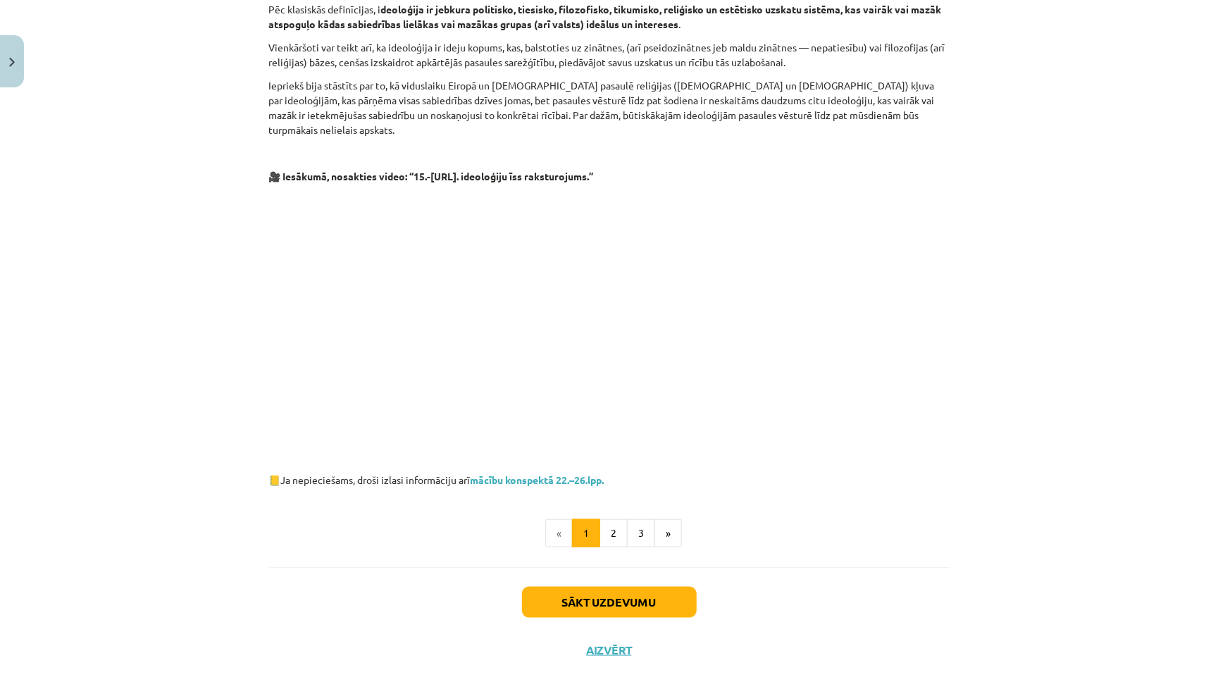
scroll to position [541, 0]
click at [512, 474] on link "mācību konspektā 22.–26.lpp." at bounding box center [537, 480] width 134 height 13
